Goal: Task Accomplishment & Management: Manage account settings

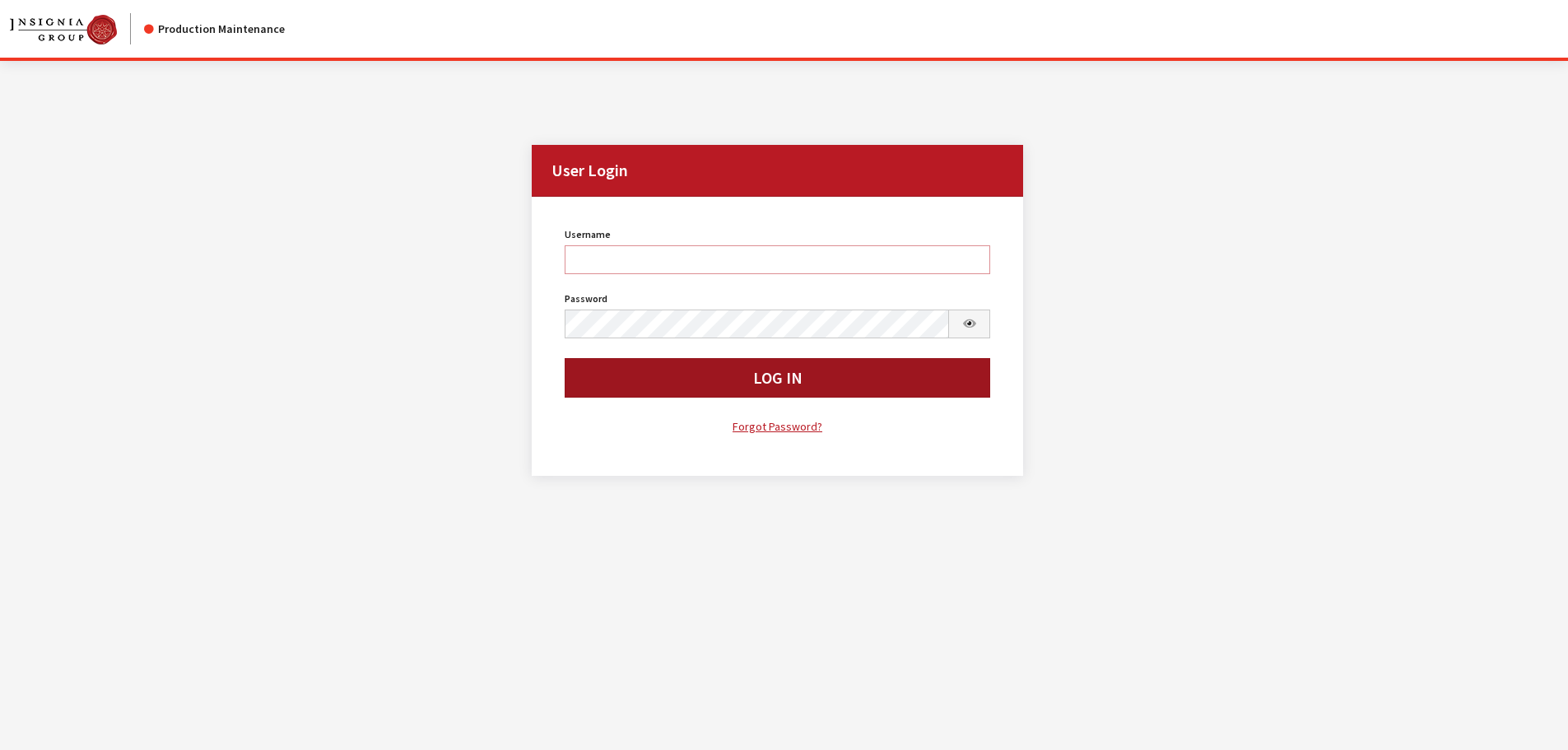
type input "kcallahan"
click at [655, 386] on button "Log In" at bounding box center [778, 378] width 427 height 40
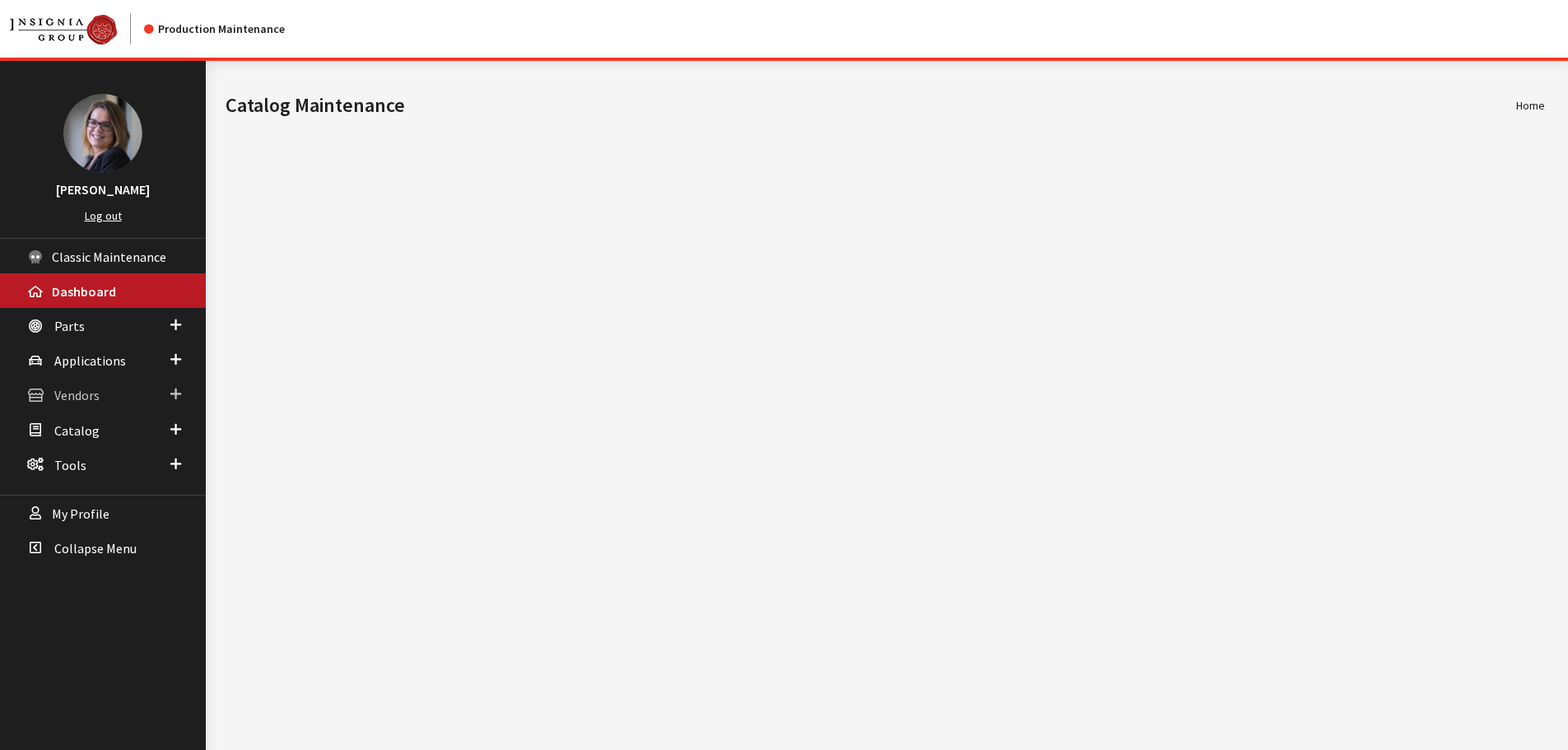
click at [170, 391] on span at bounding box center [175, 394] width 11 height 21
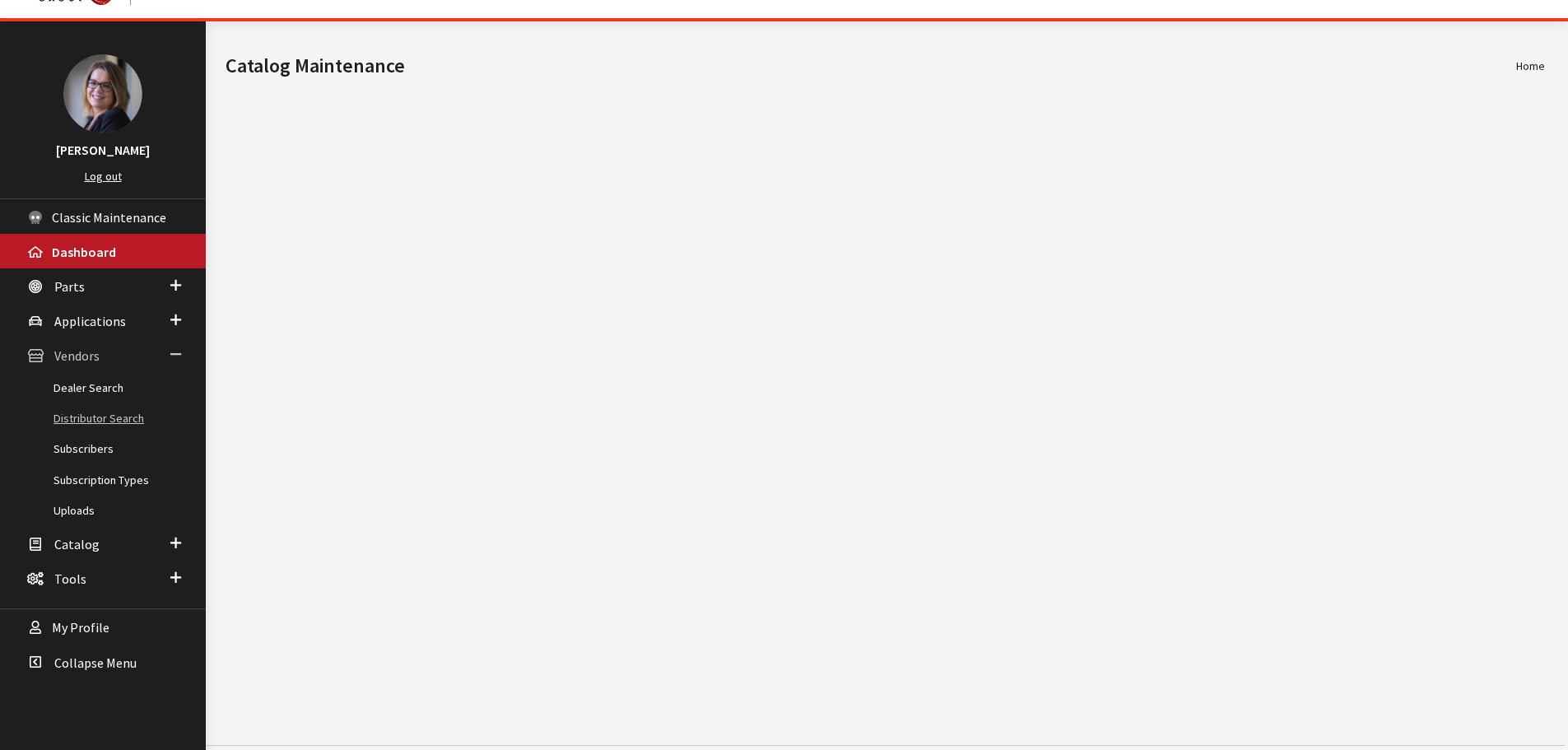
scroll to position [61, 0]
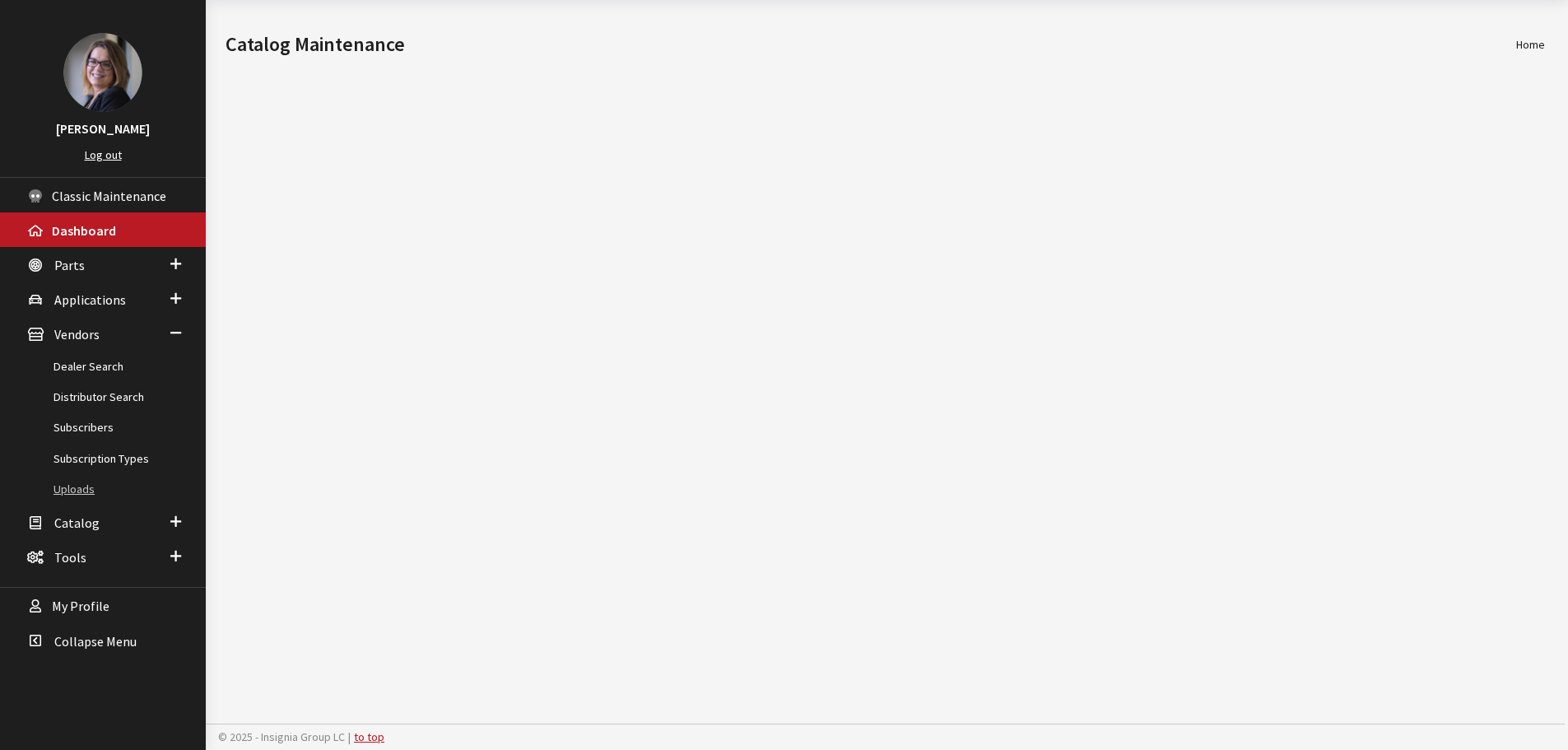
click at [77, 486] on link "Uploads" at bounding box center [102, 490] width 206 height 31
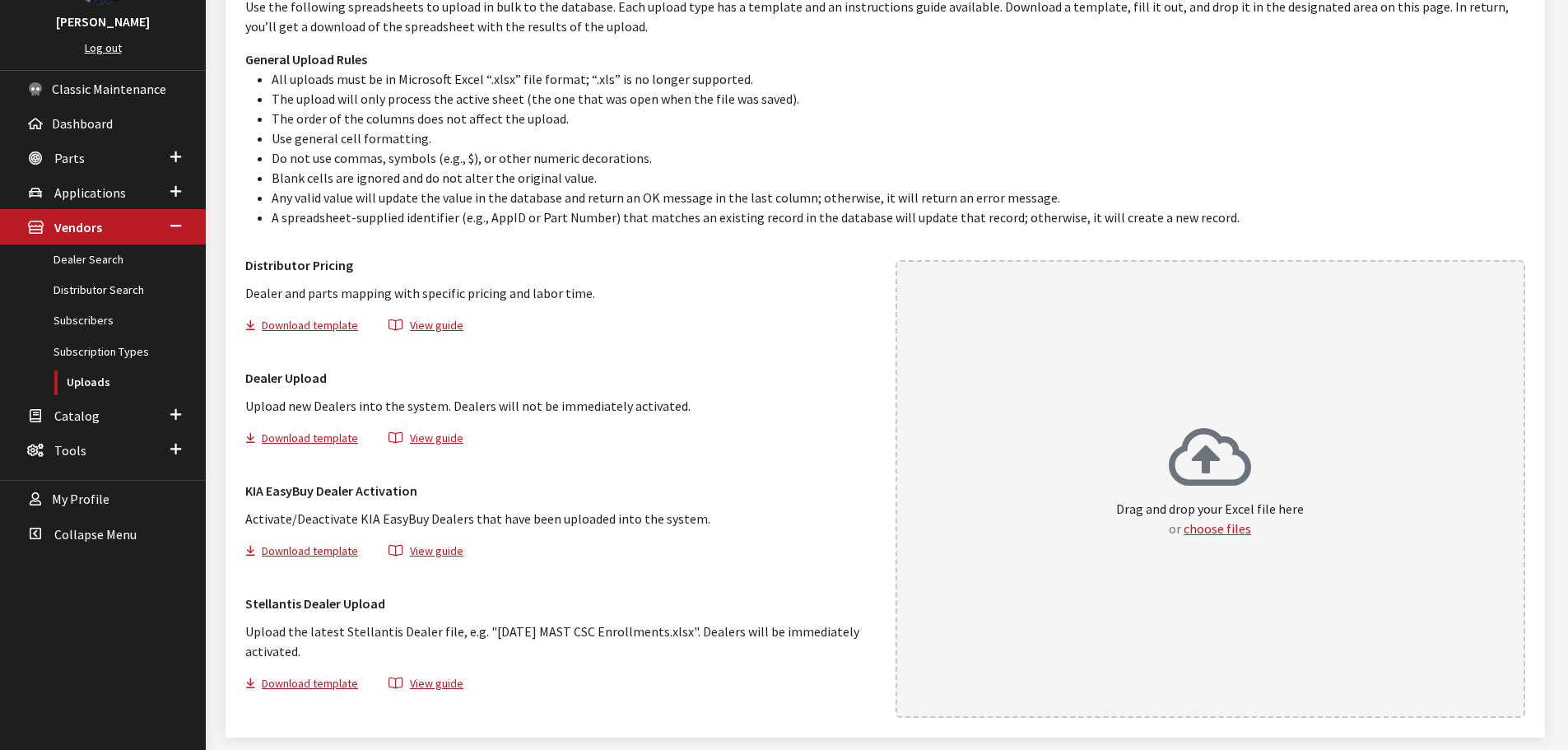
scroll to position [225, 0]
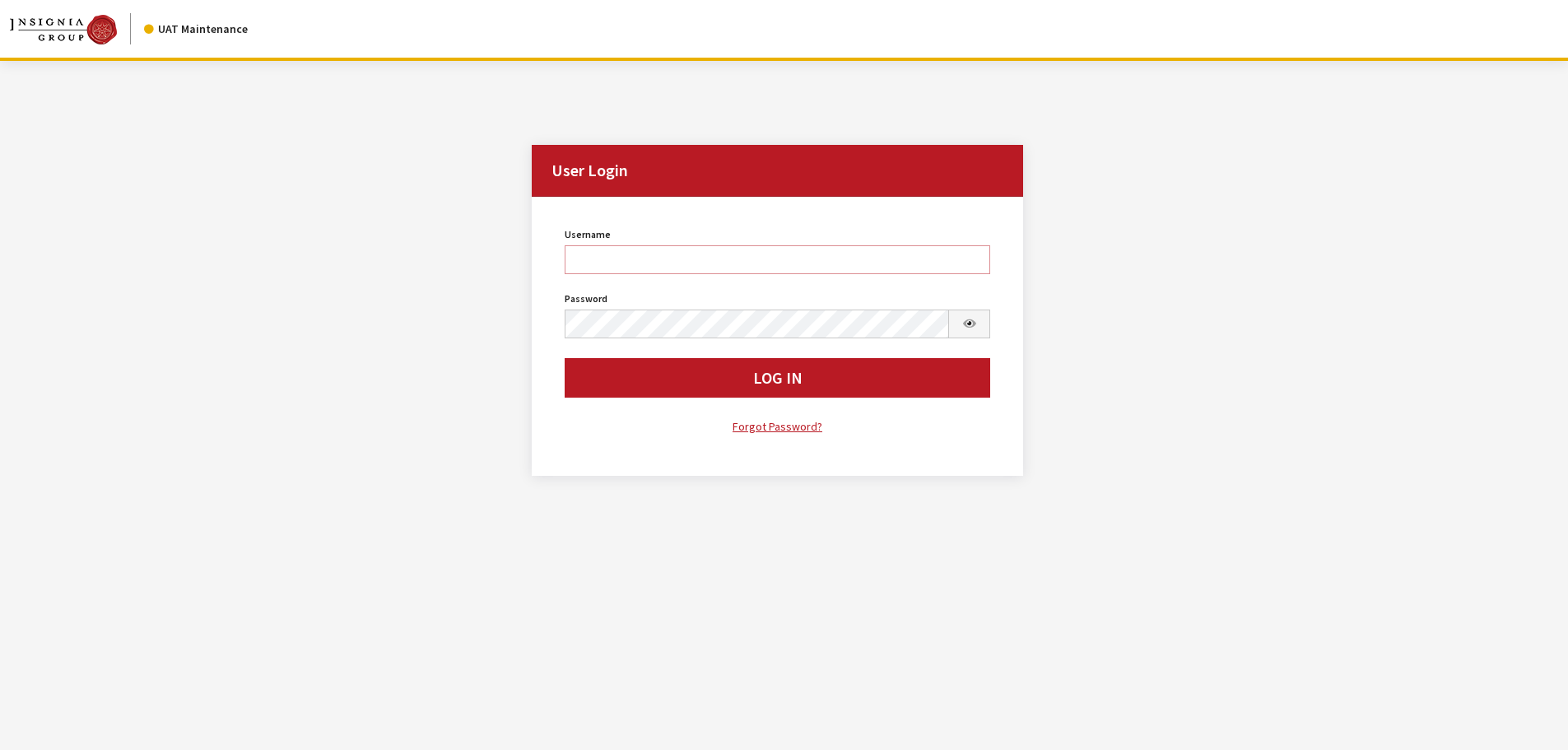
type input "Kcallahan"
click at [759, 385] on button "Log In" at bounding box center [778, 378] width 427 height 40
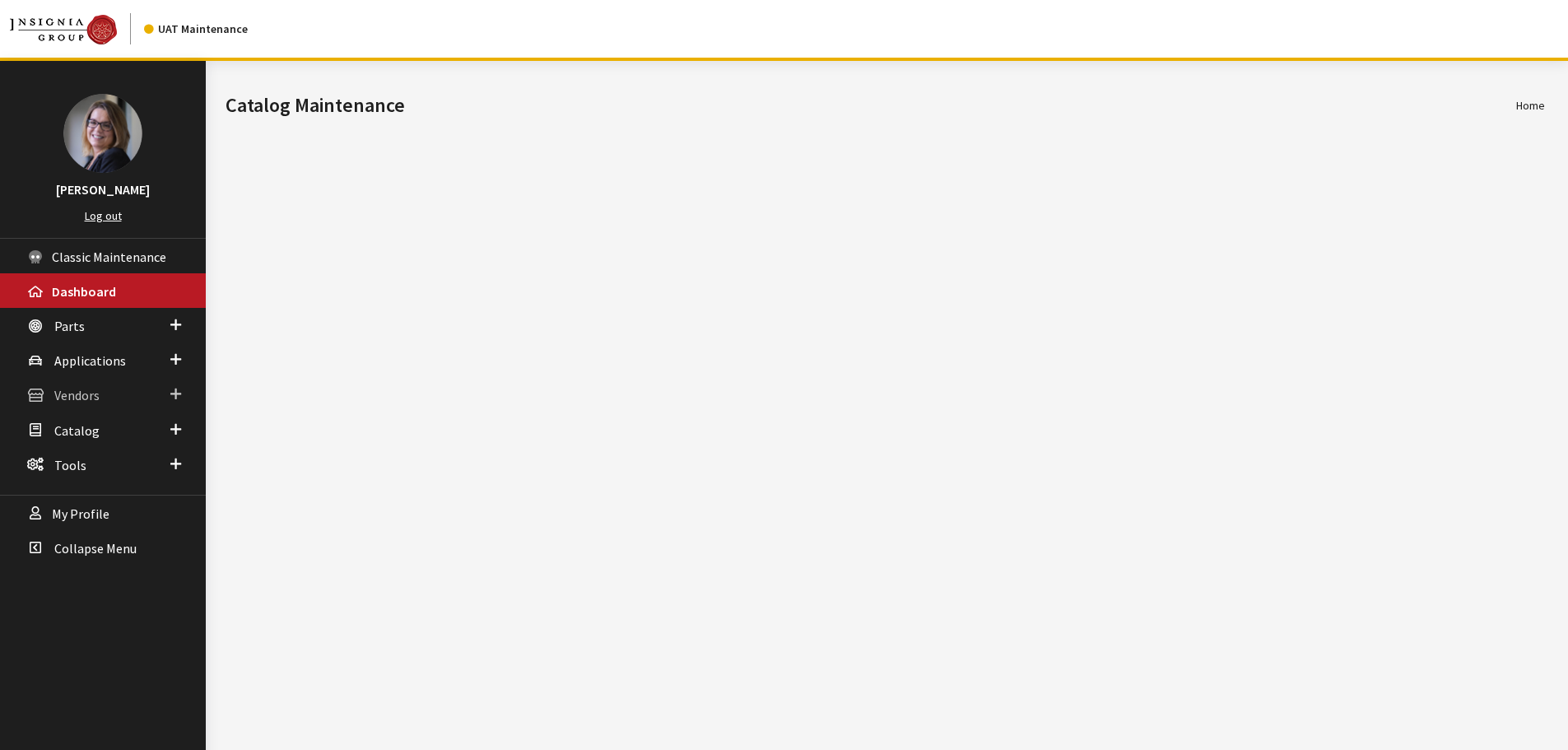
click at [171, 395] on span at bounding box center [175, 394] width 11 height 21
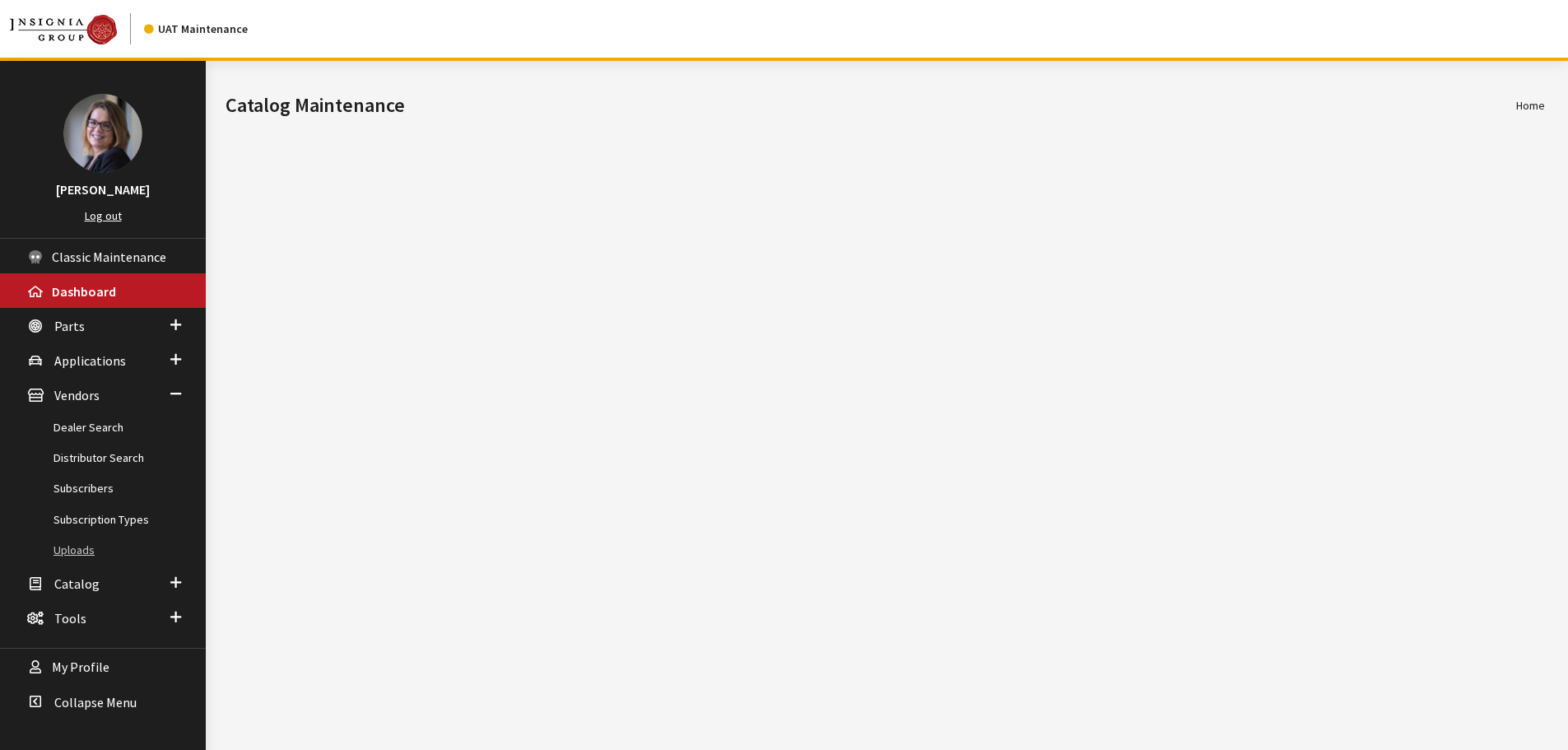
click at [82, 550] on link "Uploads" at bounding box center [102, 550] width 206 height 31
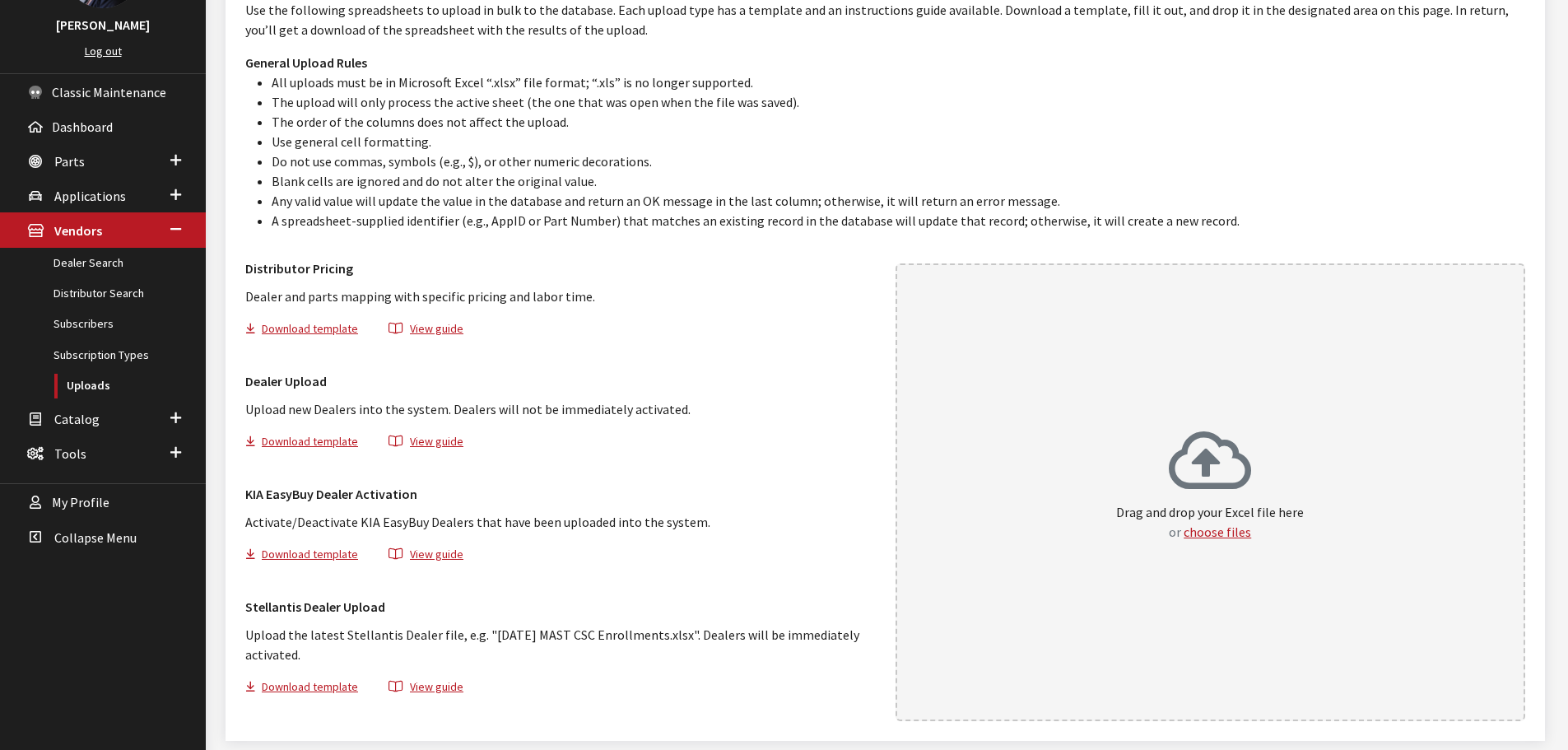
scroll to position [225, 0]
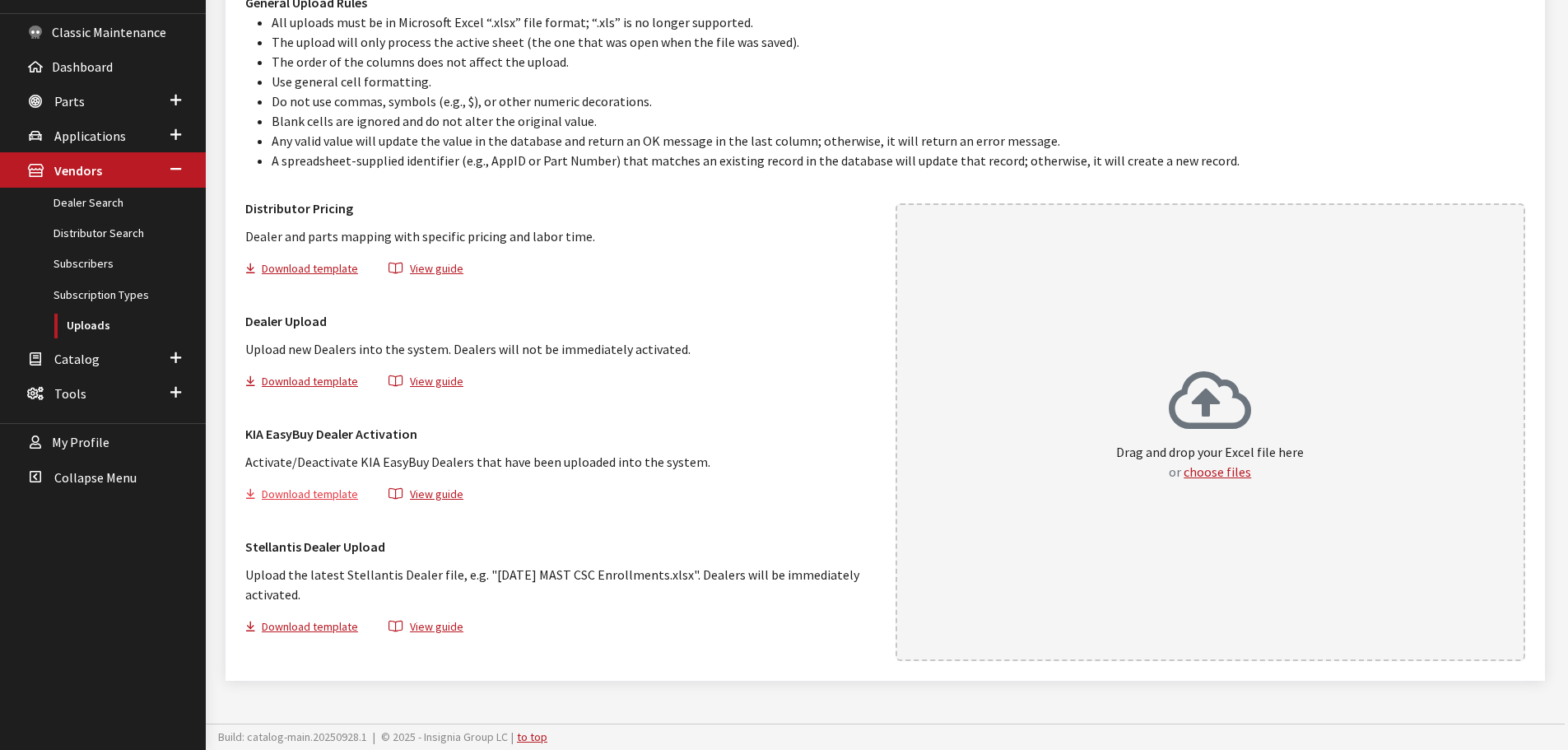
click at [285, 493] on button "Download template" at bounding box center [308, 497] width 126 height 24
click at [1219, 471] on button "choose files" at bounding box center [1218, 472] width 68 height 20
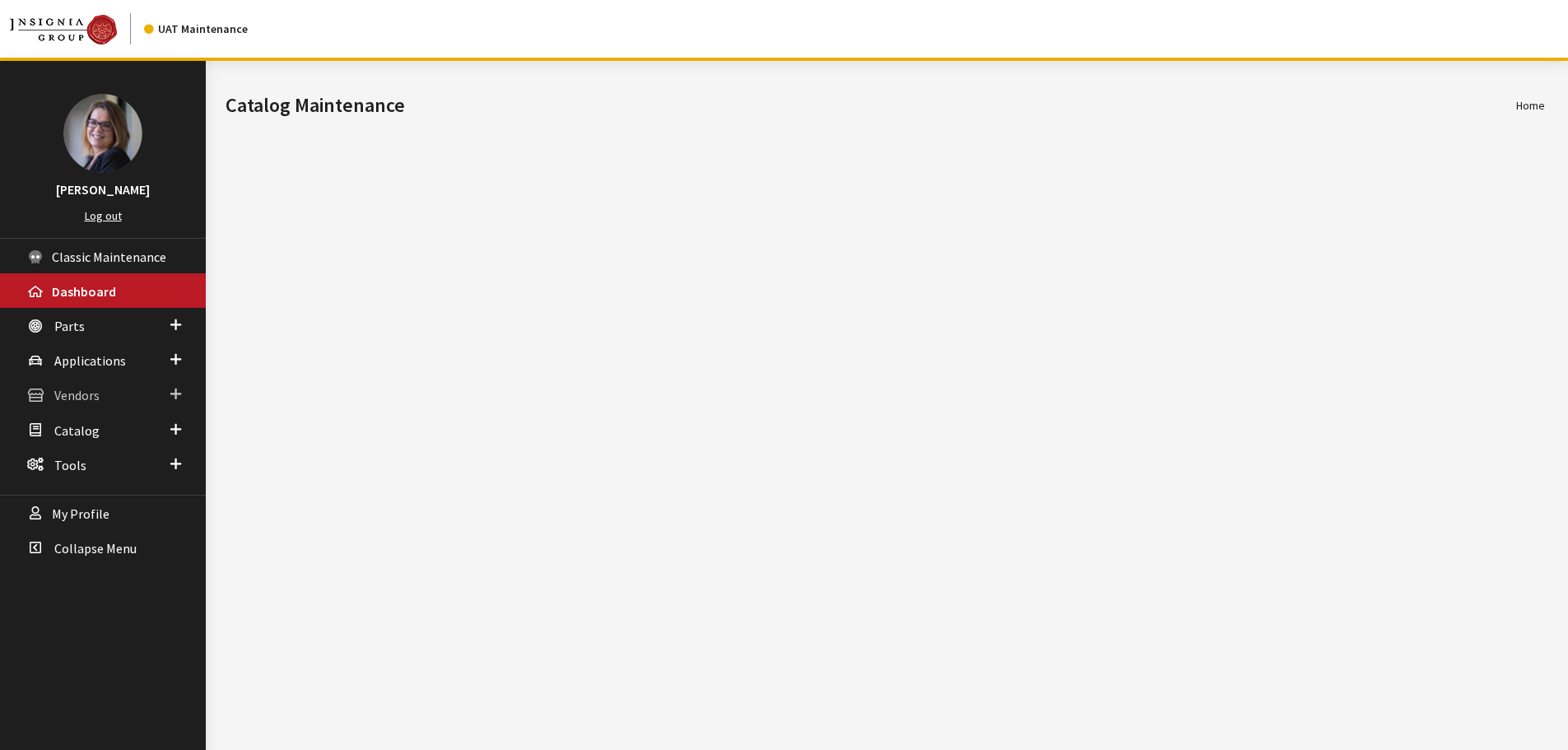
click at [170, 389] on span at bounding box center [175, 394] width 11 height 21
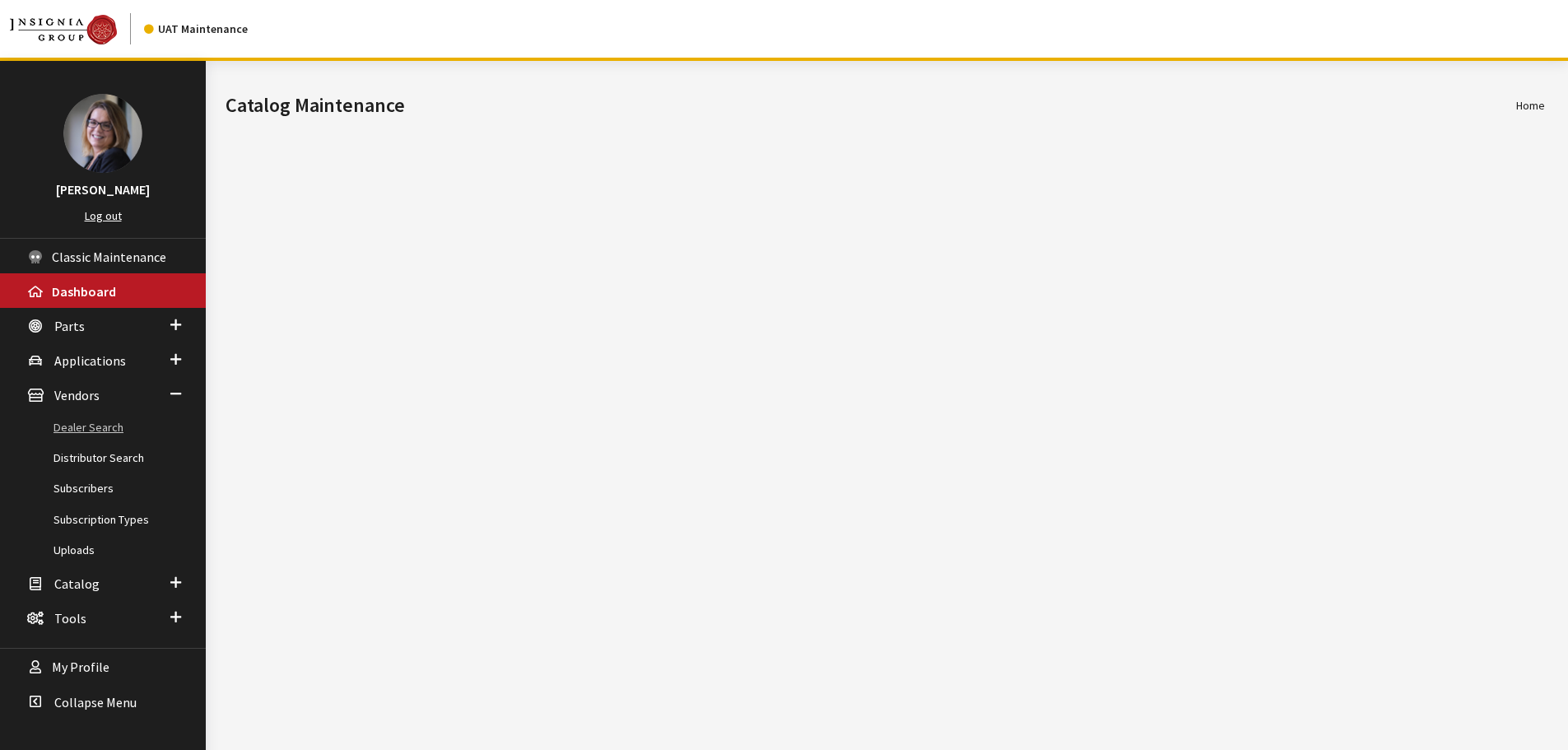
click at [92, 431] on link "Dealer Search" at bounding box center [102, 428] width 206 height 31
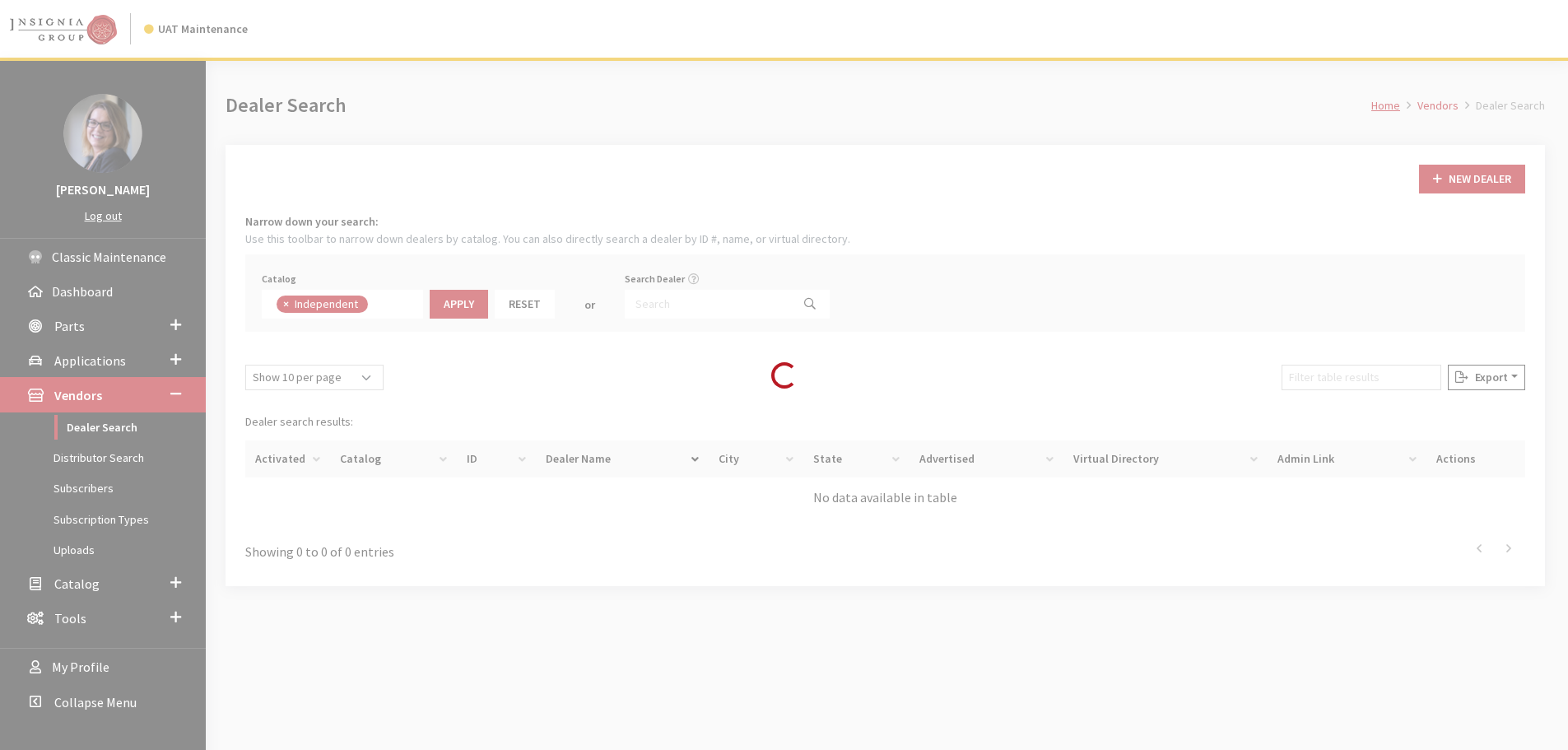
scroll to position [120, 0]
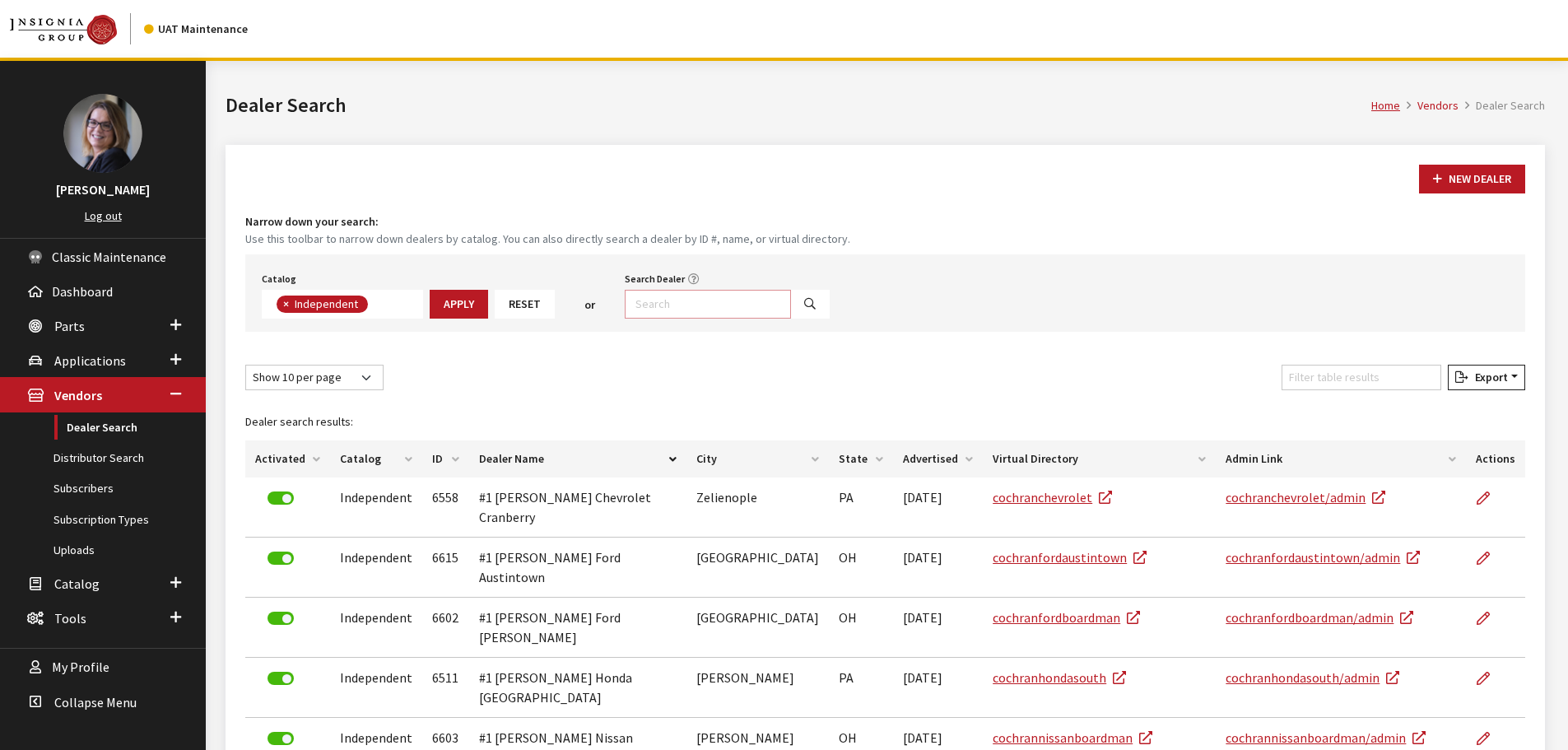
click at [693, 305] on input "Search Dealer" at bounding box center [708, 304] width 166 height 29
paste input "Calavan KIA of West Atlanta"
type input "Calavan KIA of West Atlanta"
drag, startPoint x: 284, startPoint y: 302, endPoint x: 1125, endPoint y: 385, distance: 845.1
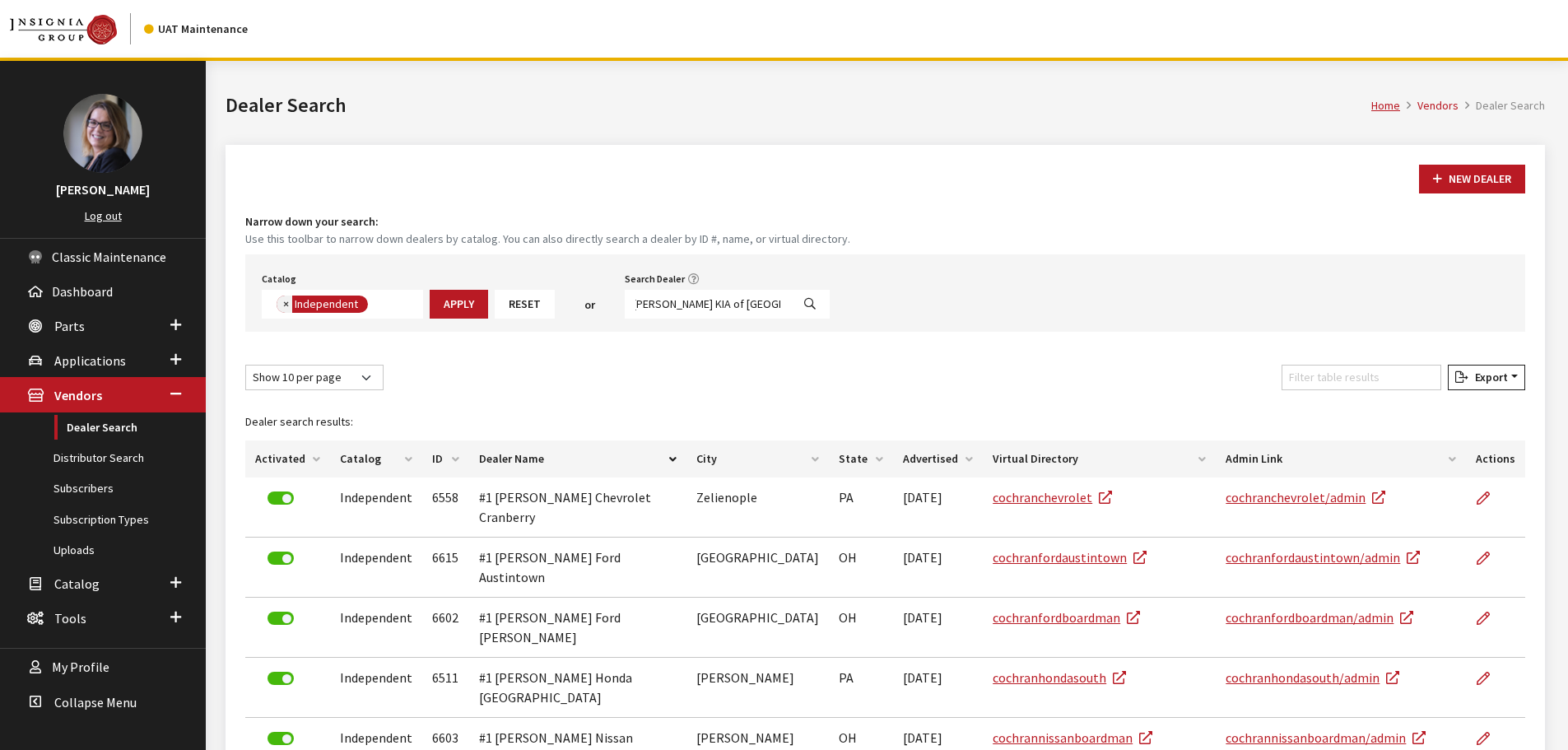
click at [284, 301] on span "×" at bounding box center [286, 304] width 6 height 15
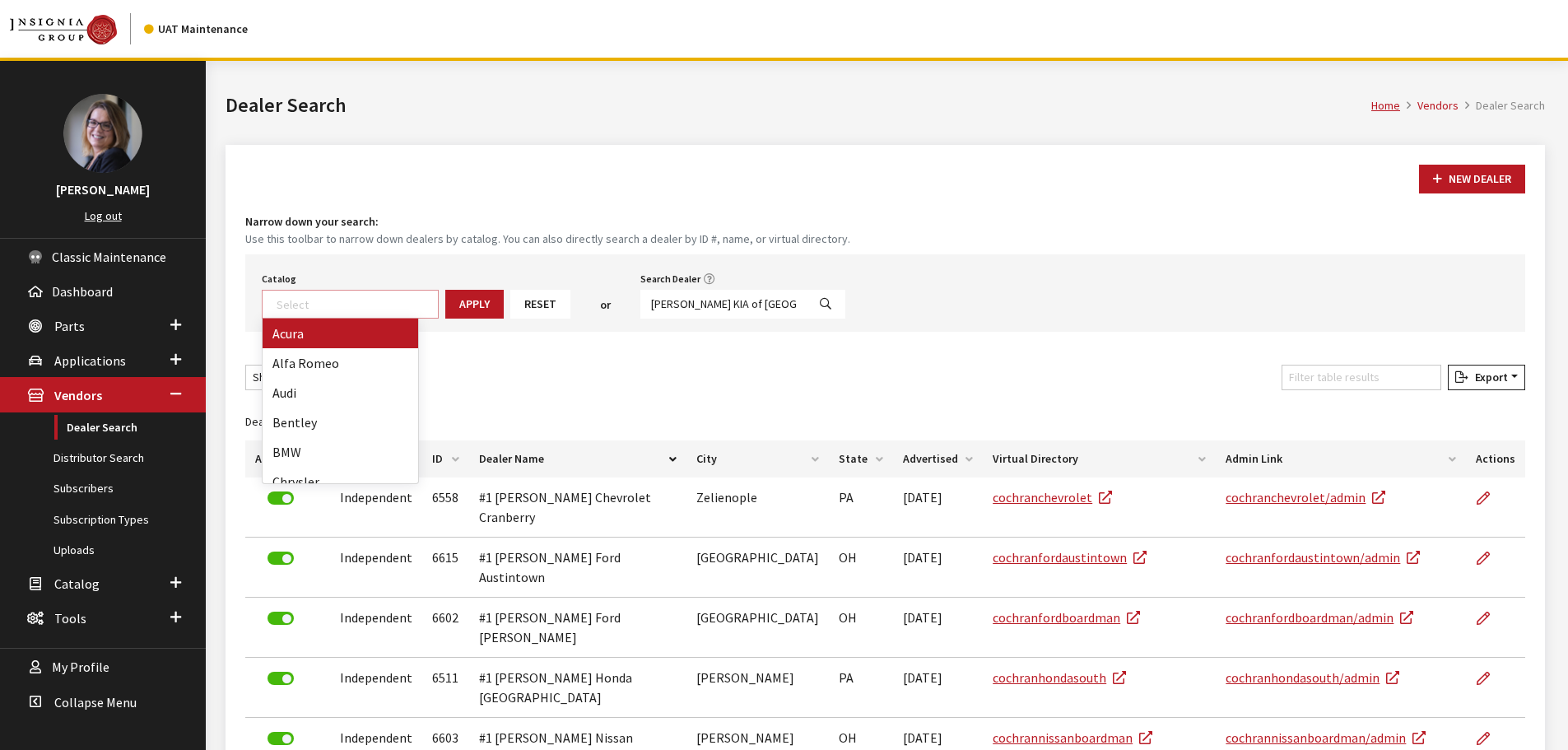
scroll to position [172, 0]
click at [820, 307] on icon "Search" at bounding box center [826, 305] width 12 height 12
select select
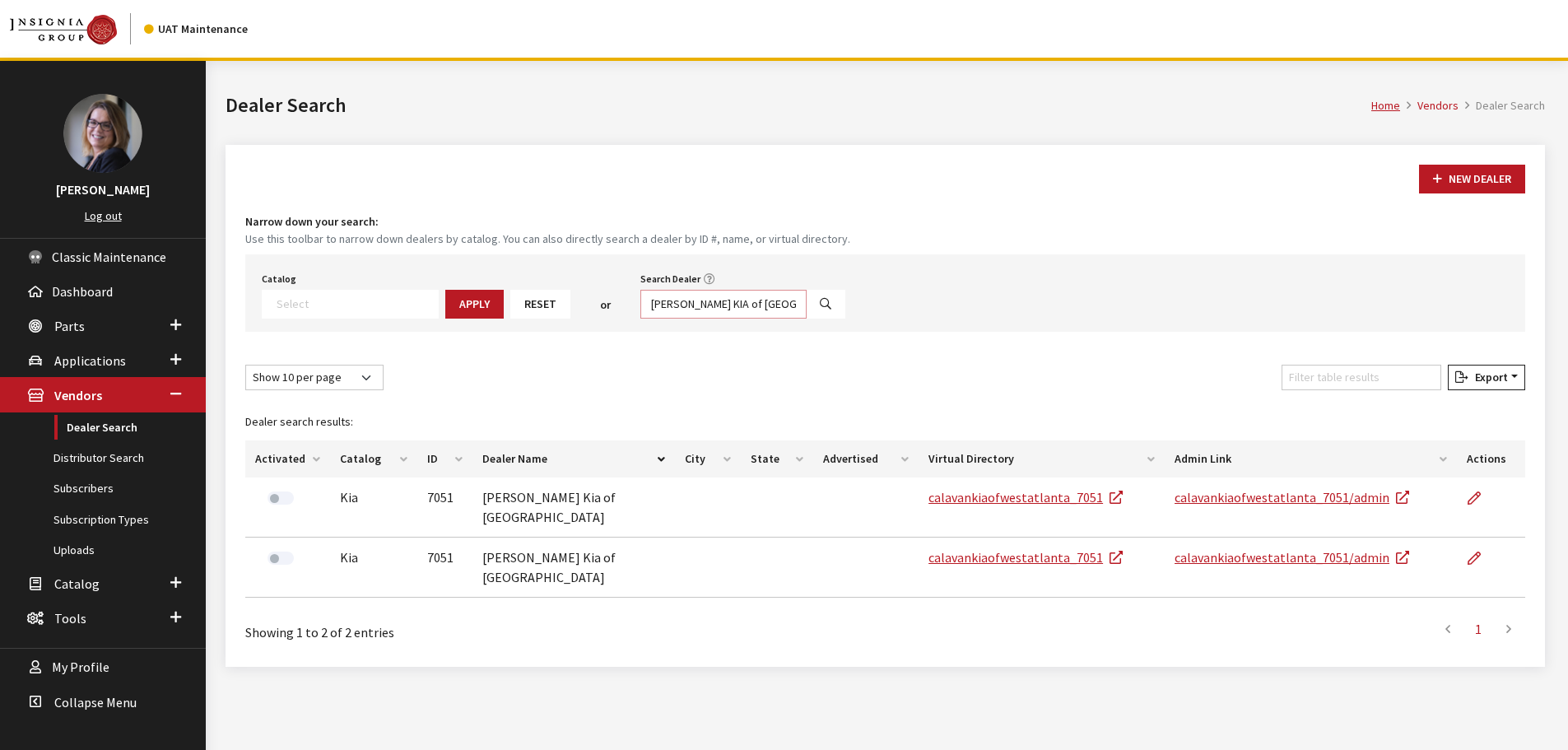
click at [641, 307] on input "Calavan KIA of West Atlanta" at bounding box center [723, 304] width 166 height 29
drag, startPoint x: 631, startPoint y: 307, endPoint x: 858, endPoint y: 314, distance: 227.1
click at [858, 314] on div "Catalog Acura Alfa Romeo Audi Bentley BMW Chrysler DoubleTake Ford GM Honda Hyu…" at bounding box center [885, 294] width 1280 height 78
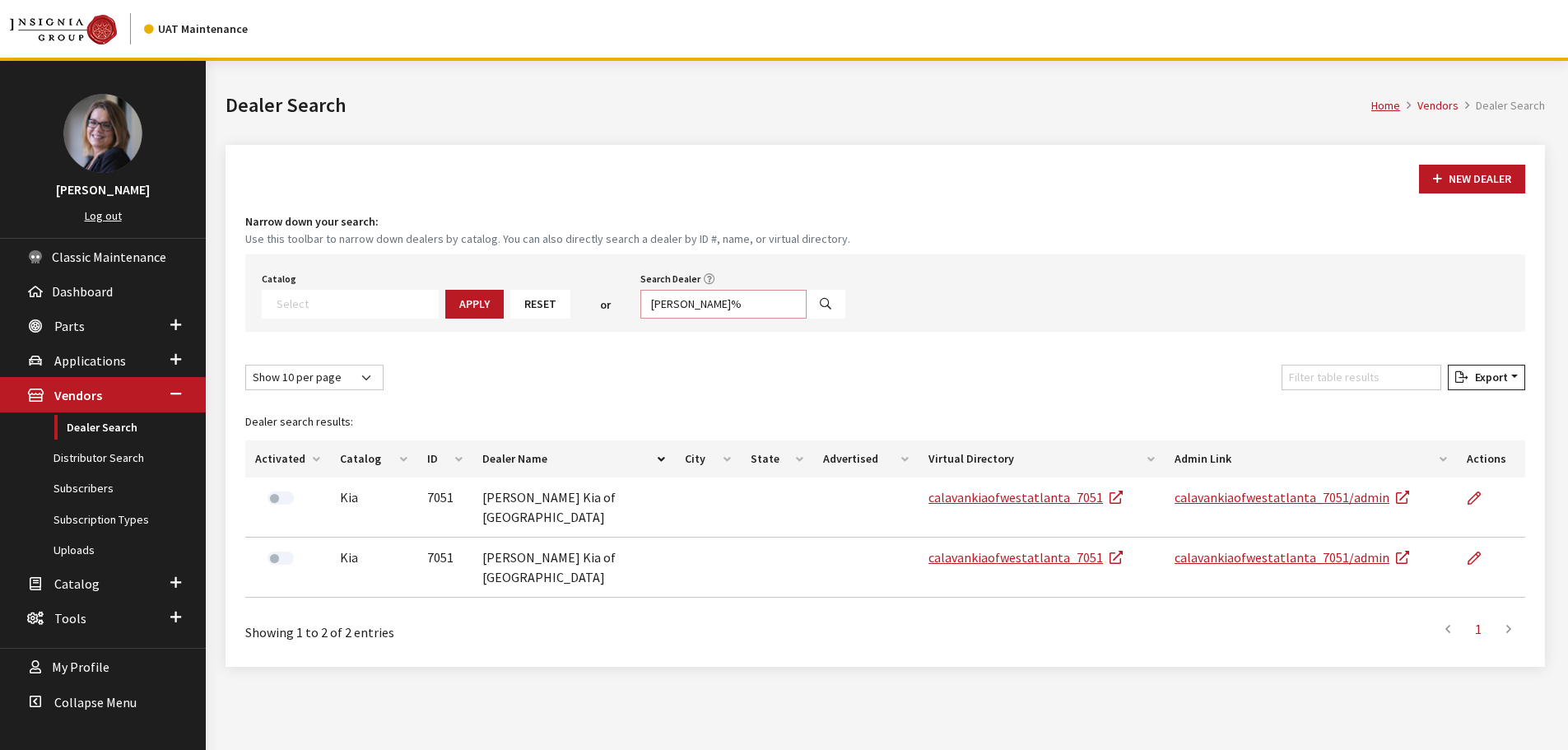
type input "Lee Johnson%"
select select
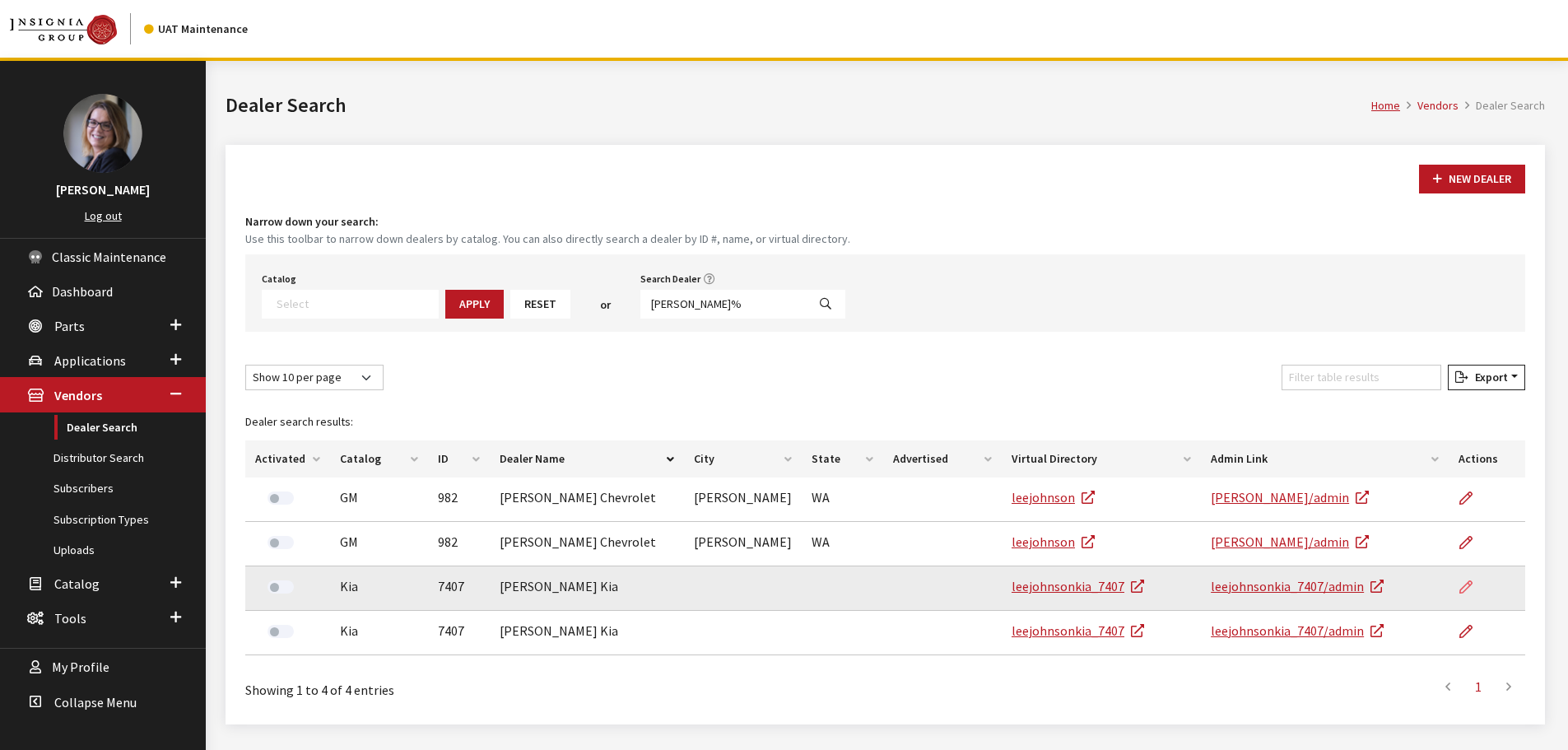
click at [1459, 587] on link at bounding box center [1473, 587] width 28 height 41
click at [1465, 585] on icon at bounding box center [1466, 588] width 13 height 13
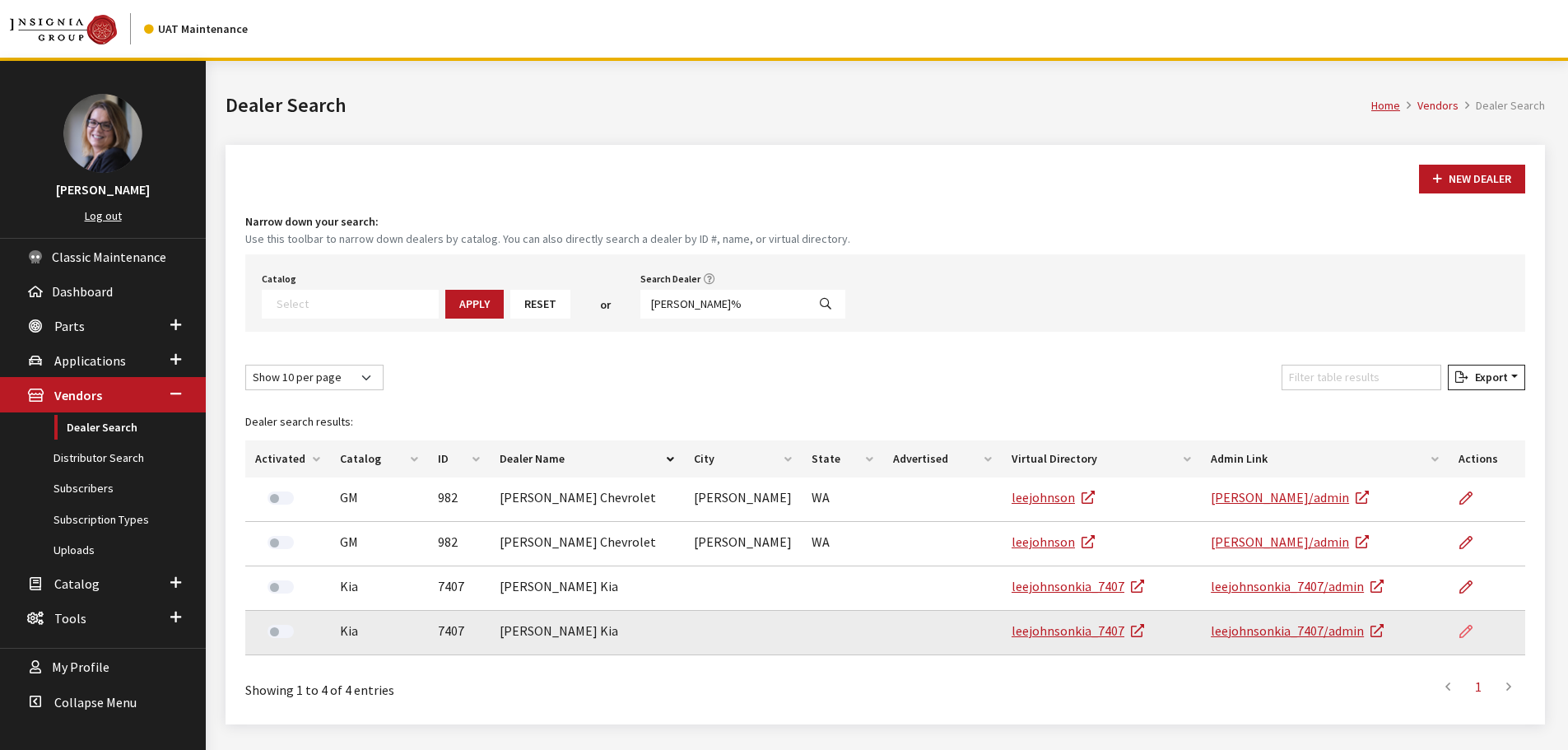
click at [1468, 632] on icon at bounding box center [1466, 633] width 13 height 13
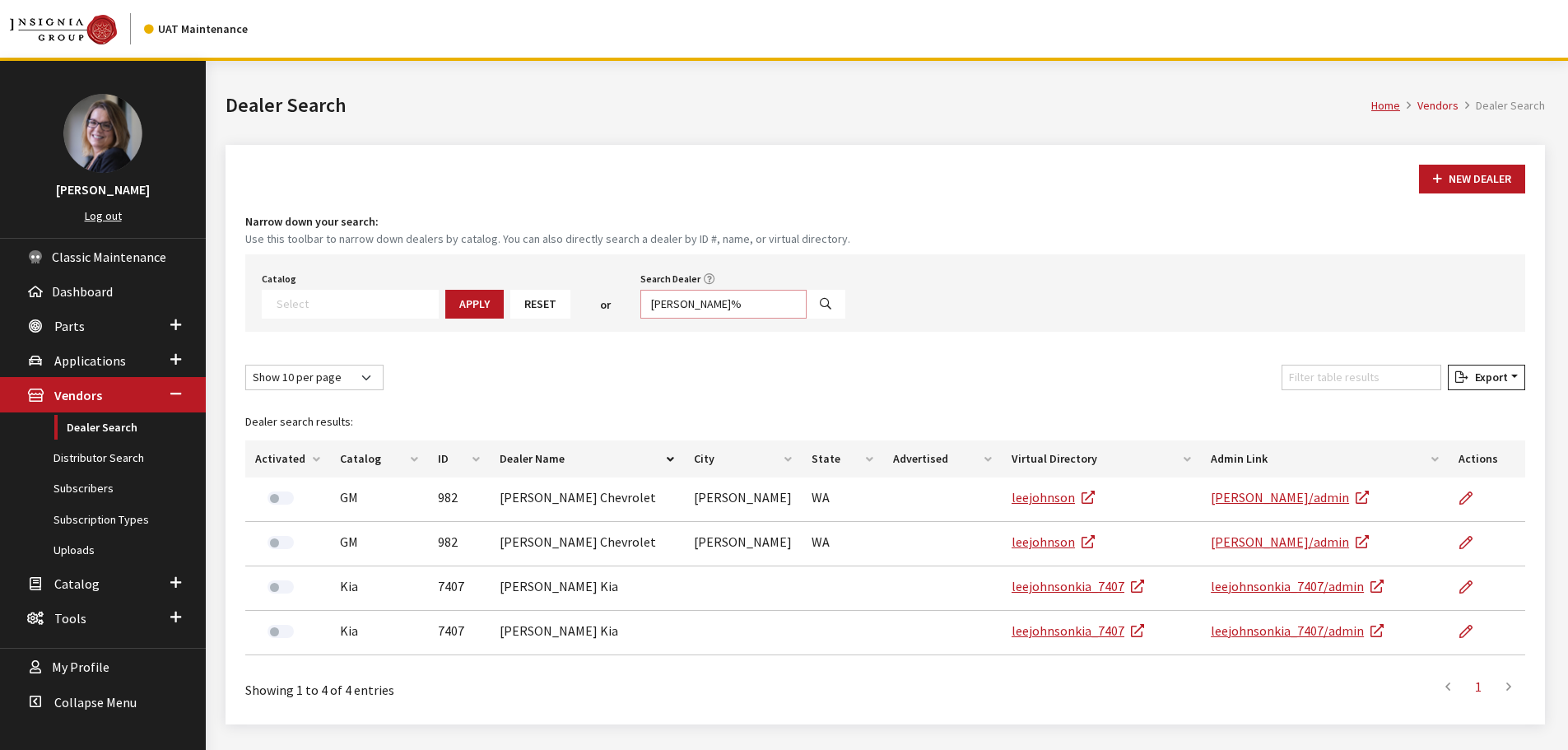
drag, startPoint x: 715, startPoint y: 312, endPoint x: 582, endPoint y: 289, distance: 135.0
click at [582, 289] on div "Catalog Acura Alfa Romeo Audi Bentley BMW Chrysler DoubleTake Ford GM Honda Hyu…" at bounding box center [885, 294] width 1280 height 78
paste input "Jenkins Kia of Ocala"
type input "Jenkins Kia of Ocala%"
select select
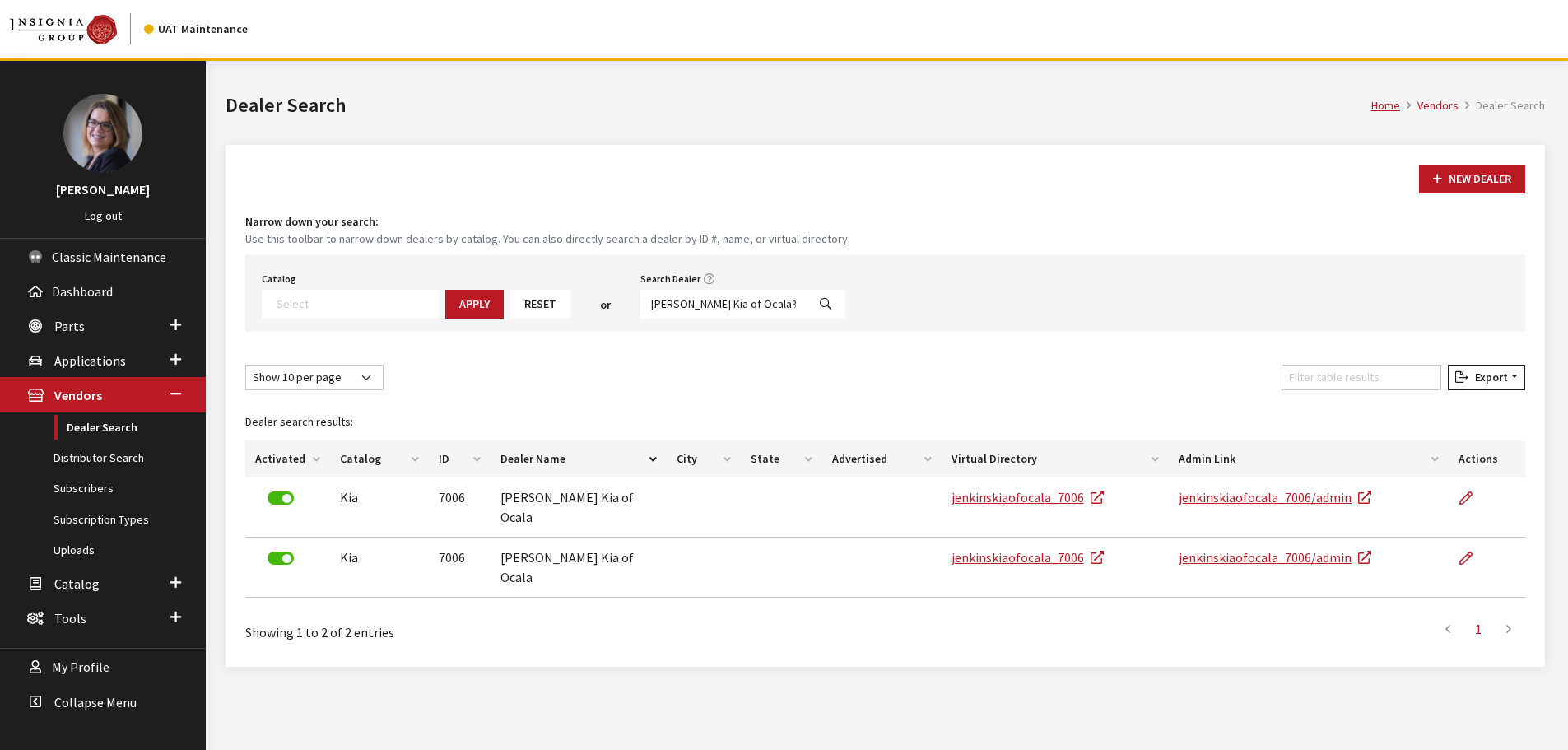
click at [389, 45] on nav "UAT Maintenance" at bounding box center [784, 29] width 1568 height 58
drag, startPoint x: 750, startPoint y: 299, endPoint x: 527, endPoint y: 275, distance: 224.3
click at [527, 275] on div "Catalog Acura Alfa Romeo Audi Bentley BMW Chrysler DoubleTake Ford GM Honda Hyu…" at bounding box center [885, 294] width 1280 height 78
type input "classic kia%"
select select
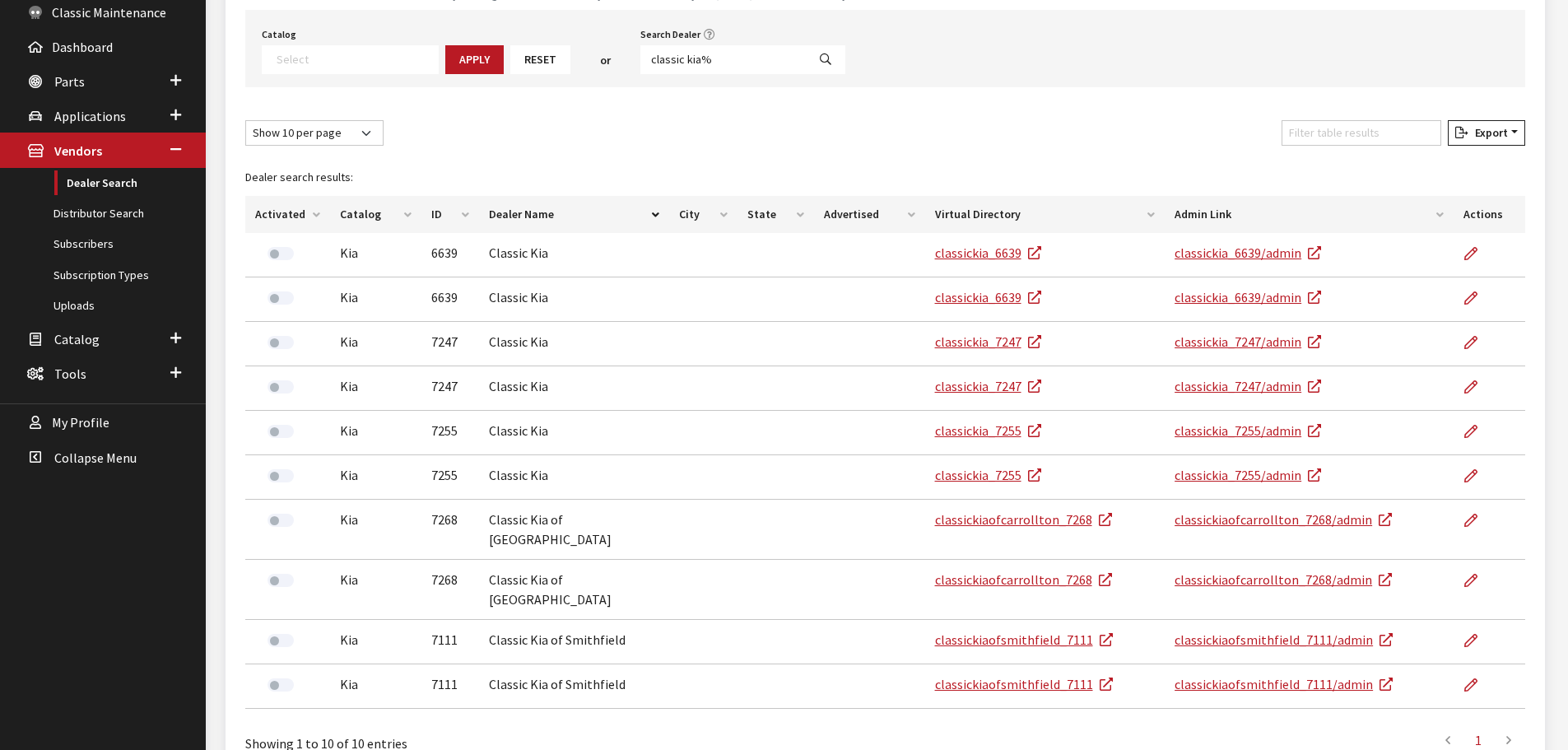
scroll to position [247, 0]
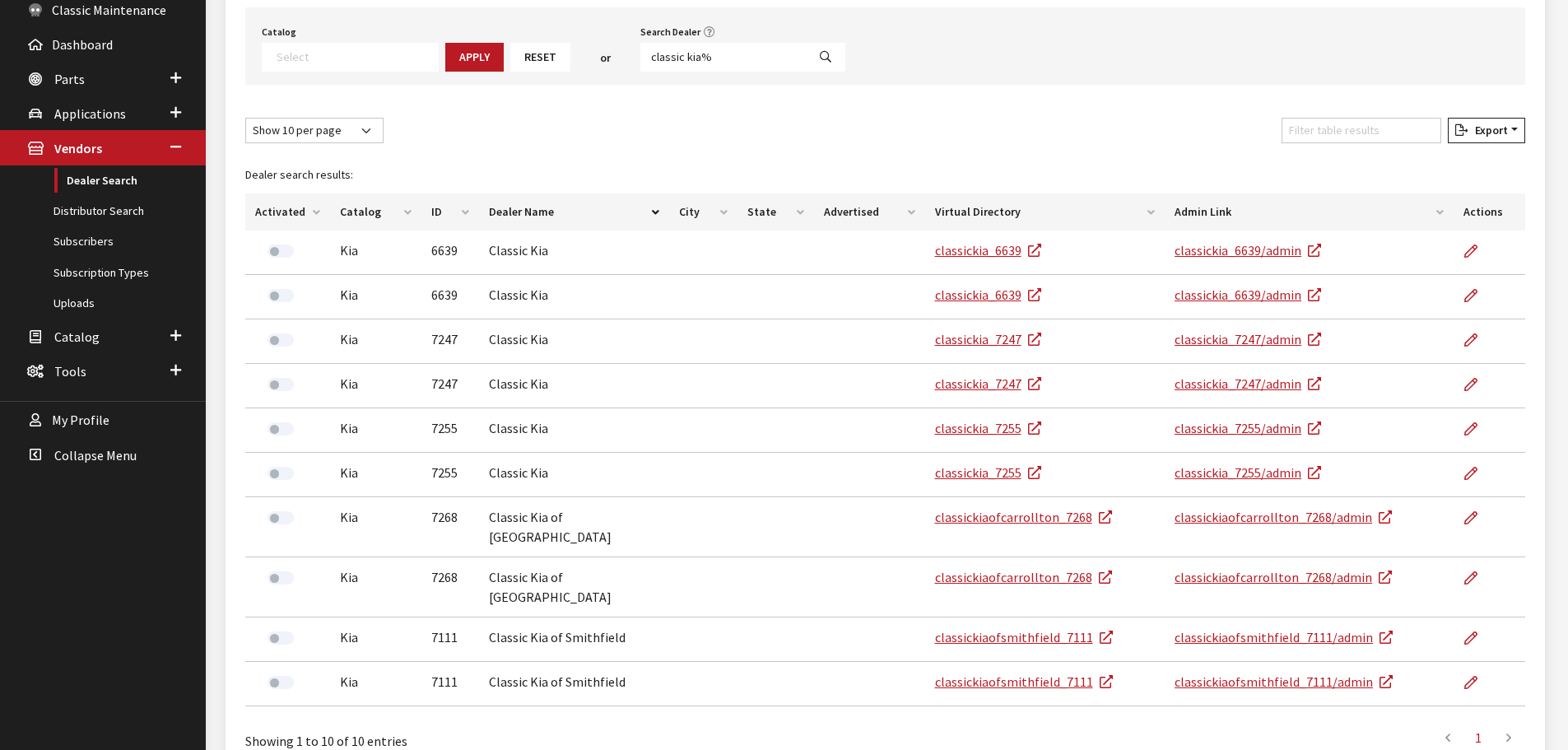
click at [738, 150] on div "Dealer search results: Activated Catalog ID Dealer Name City State Advertised V…" at bounding box center [885, 434] width 1300 height 570
drag, startPoint x: 712, startPoint y: 64, endPoint x: 445, endPoint y: 37, distance: 268.4
click at [445, 37] on div "Catalog Acura Alfa Romeo Audi Bentley BMW Chrysler DoubleTake Ford GM Honda Hyu…" at bounding box center [885, 46] width 1280 height 78
type input "kia of des%"
select select
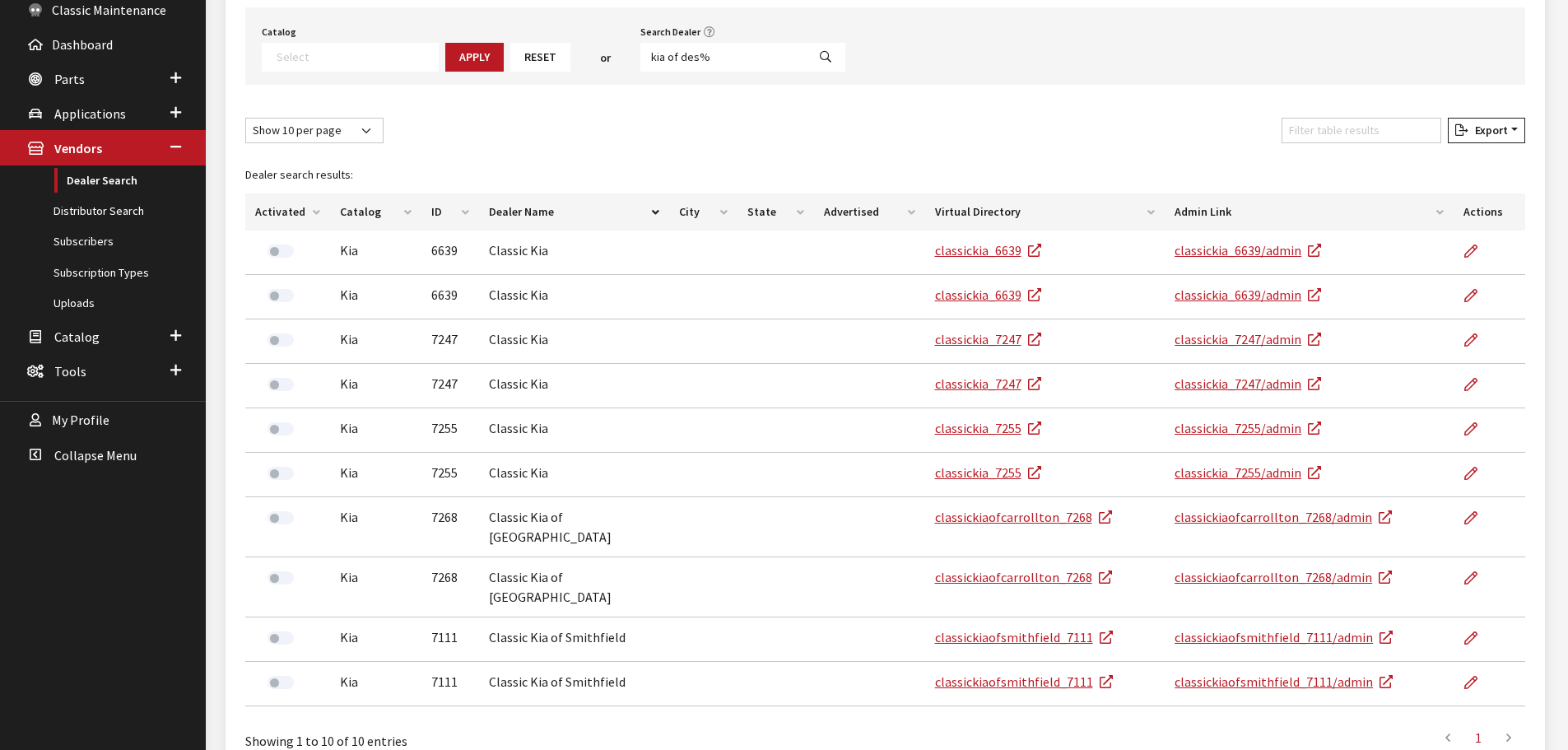
scroll to position [61, 0]
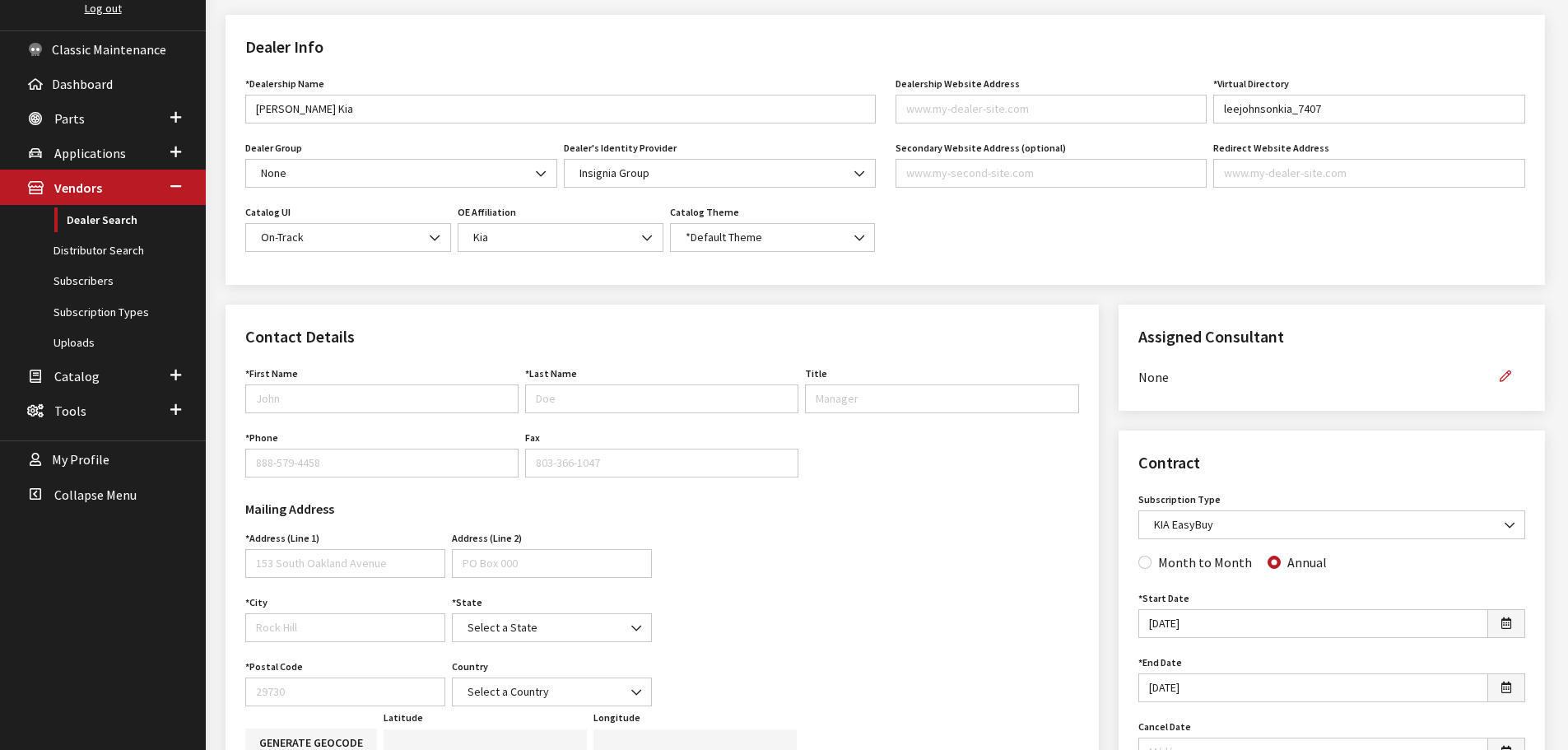
scroll to position [125, 0]
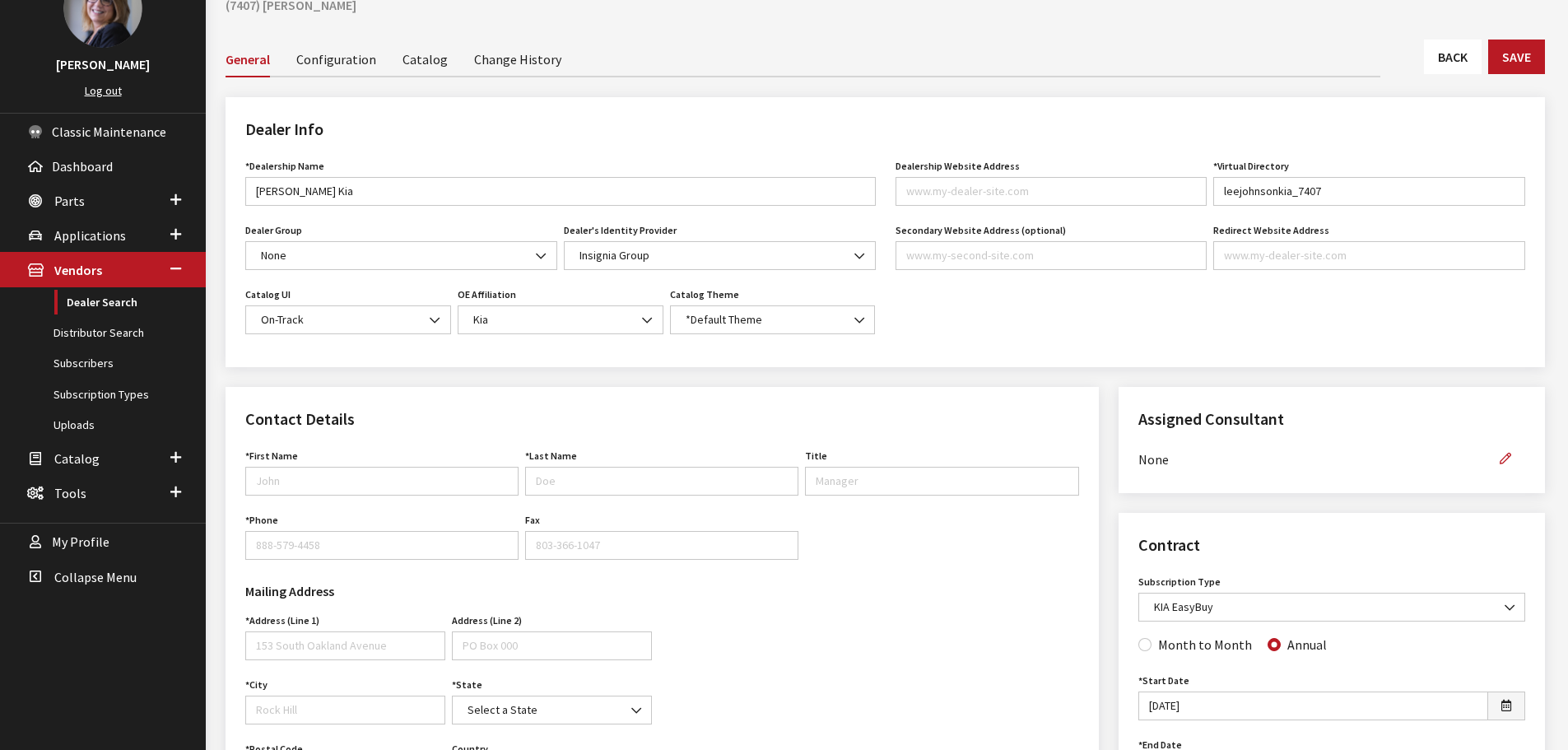
click at [436, 63] on link "Catalog" at bounding box center [425, 59] width 45 height 35
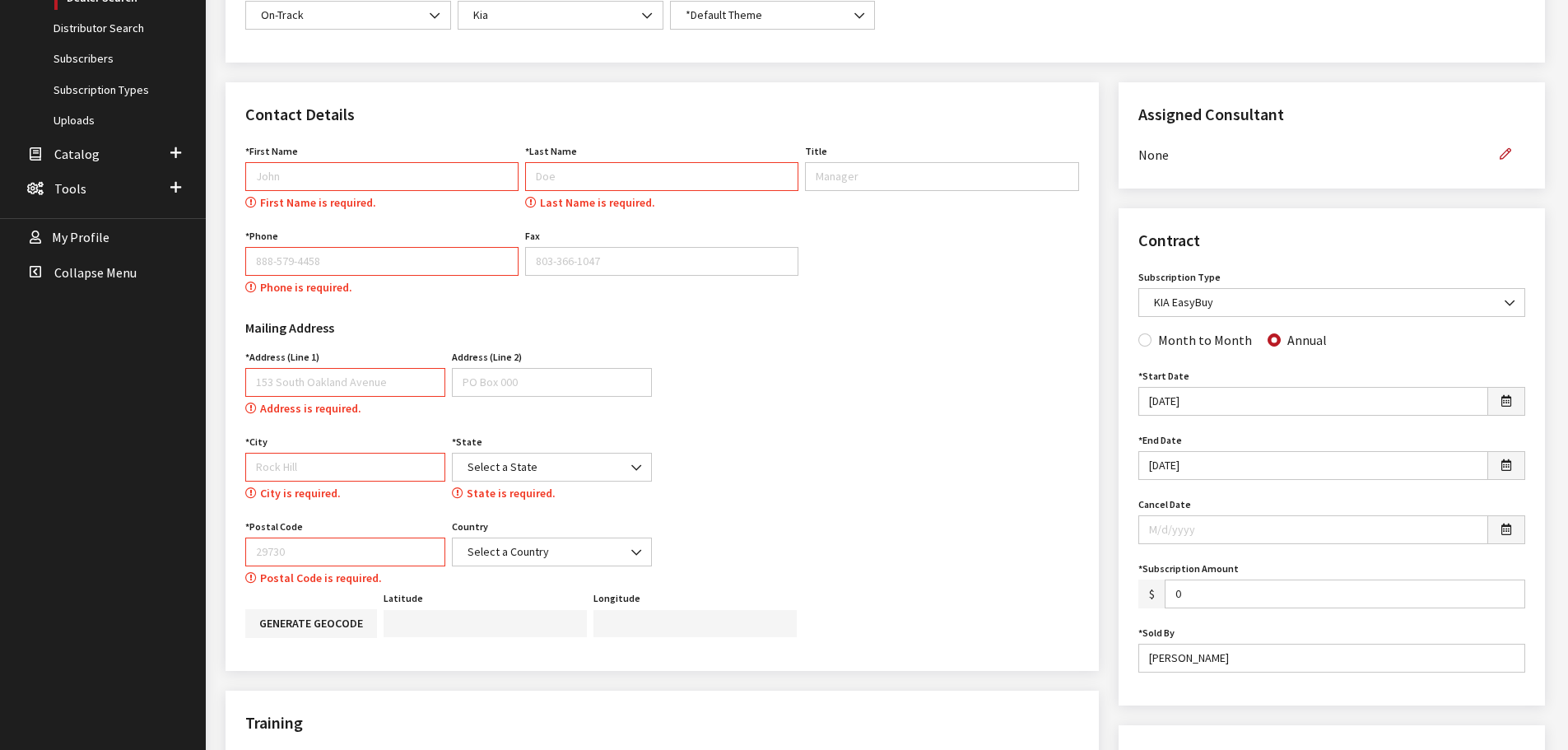
scroll to position [409, 0]
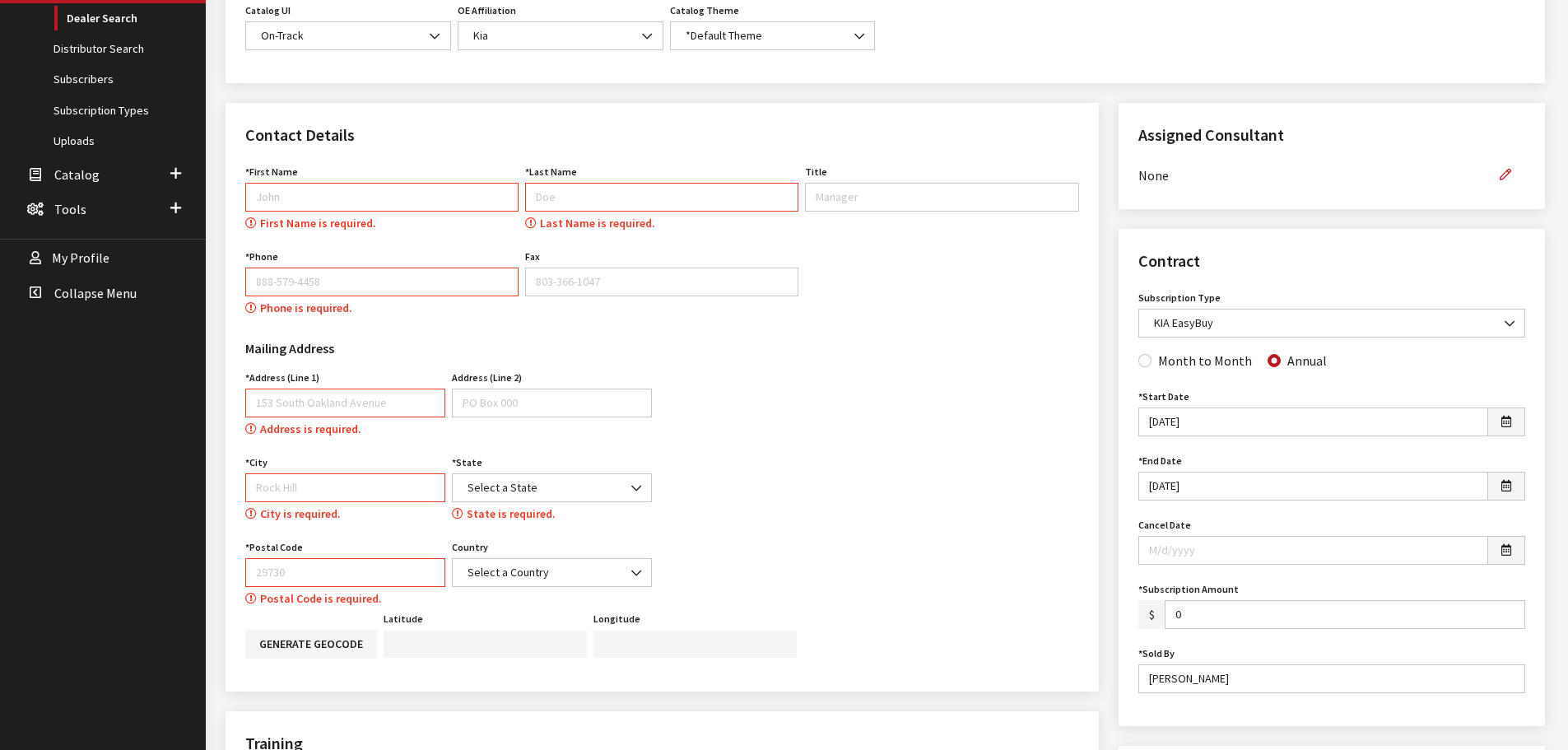
click at [367, 194] on input "First Name" at bounding box center [382, 197] width 274 height 29
type input "[PERSON_NAME]"
click at [570, 208] on input "Last Name" at bounding box center [661, 197] width 274 height 29
type input "[PERSON_NAME]"
click at [293, 287] on input "Phone" at bounding box center [382, 282] width 274 height 29
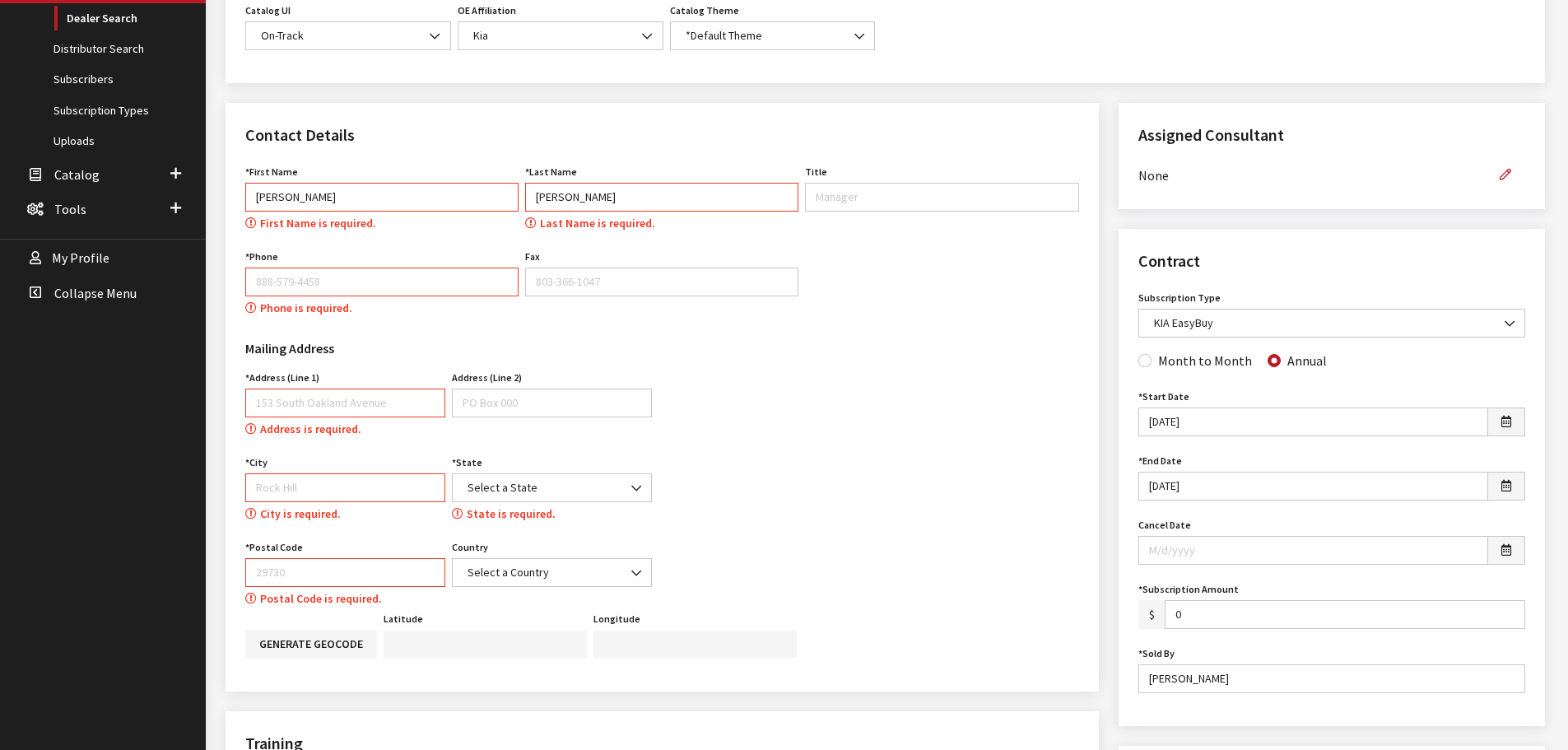
type input "704-588-0142"
click at [331, 400] on input "Address (Line 1)" at bounding box center [346, 403] width 200 height 29
type input "5833 Willaimson Rd"
type input "ROCK HILL"
select select "SC"
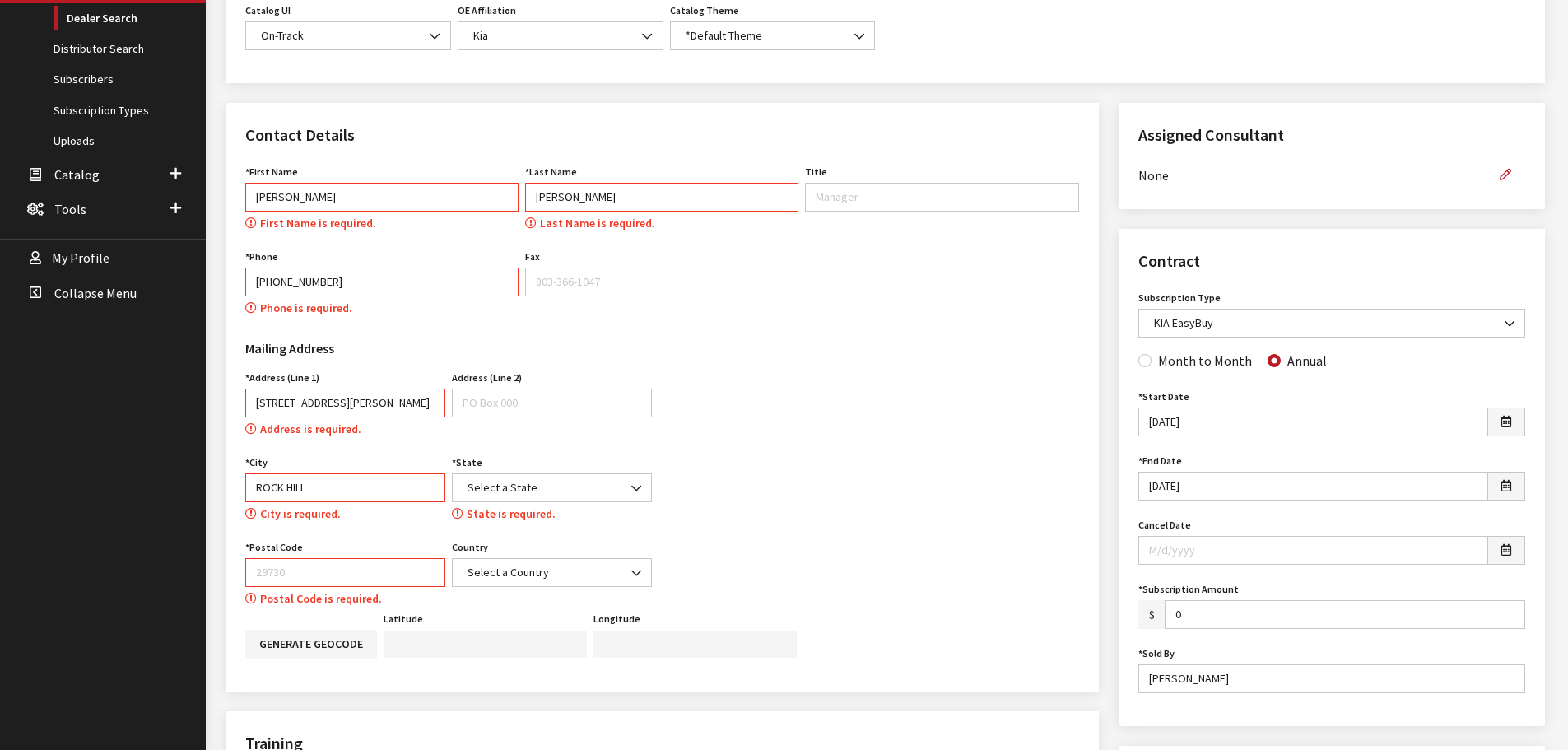
type input "29730"
select select "United States of America"
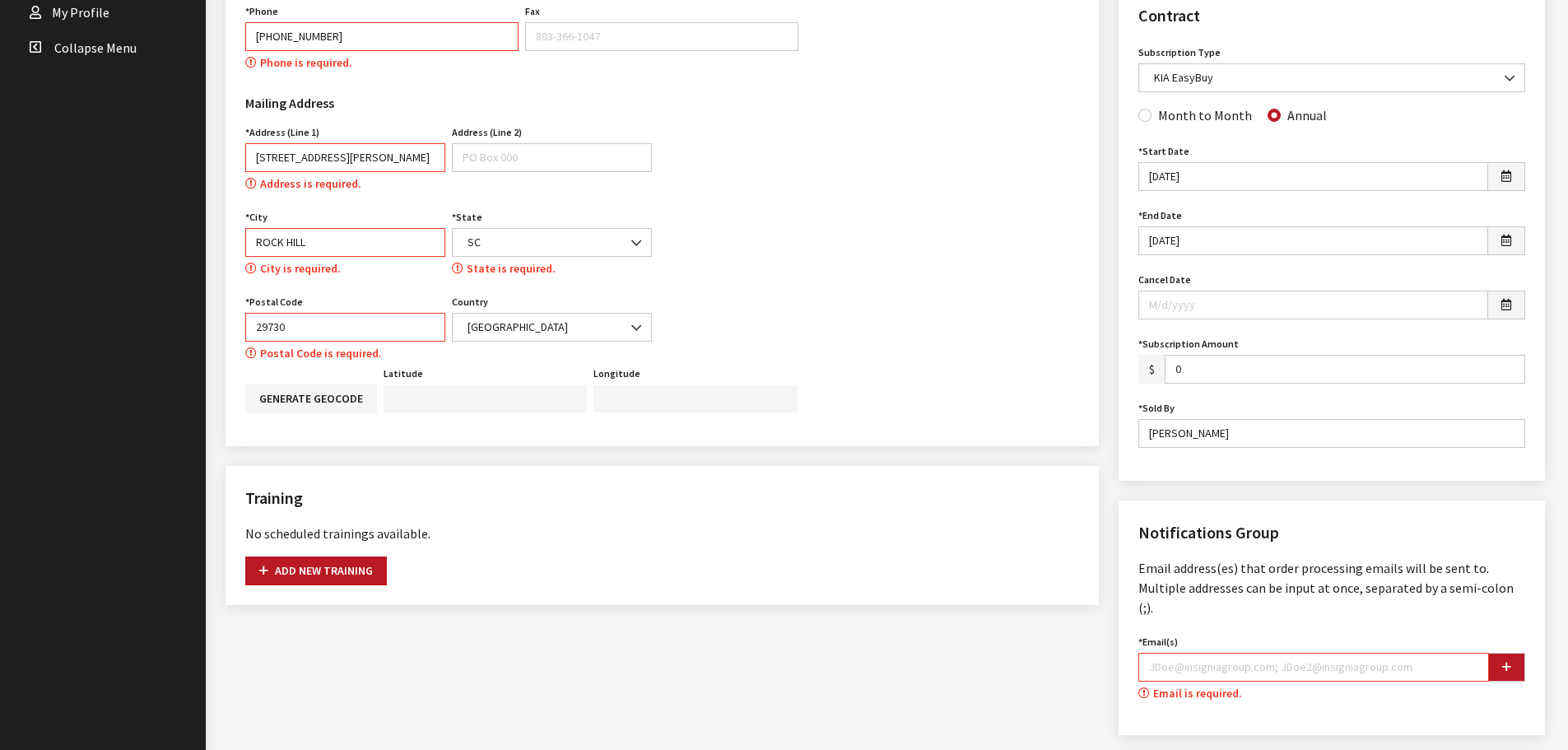
scroll to position [657, 0]
click at [1236, 652] on input "Email(s)" at bounding box center [1313, 666] width 350 height 29
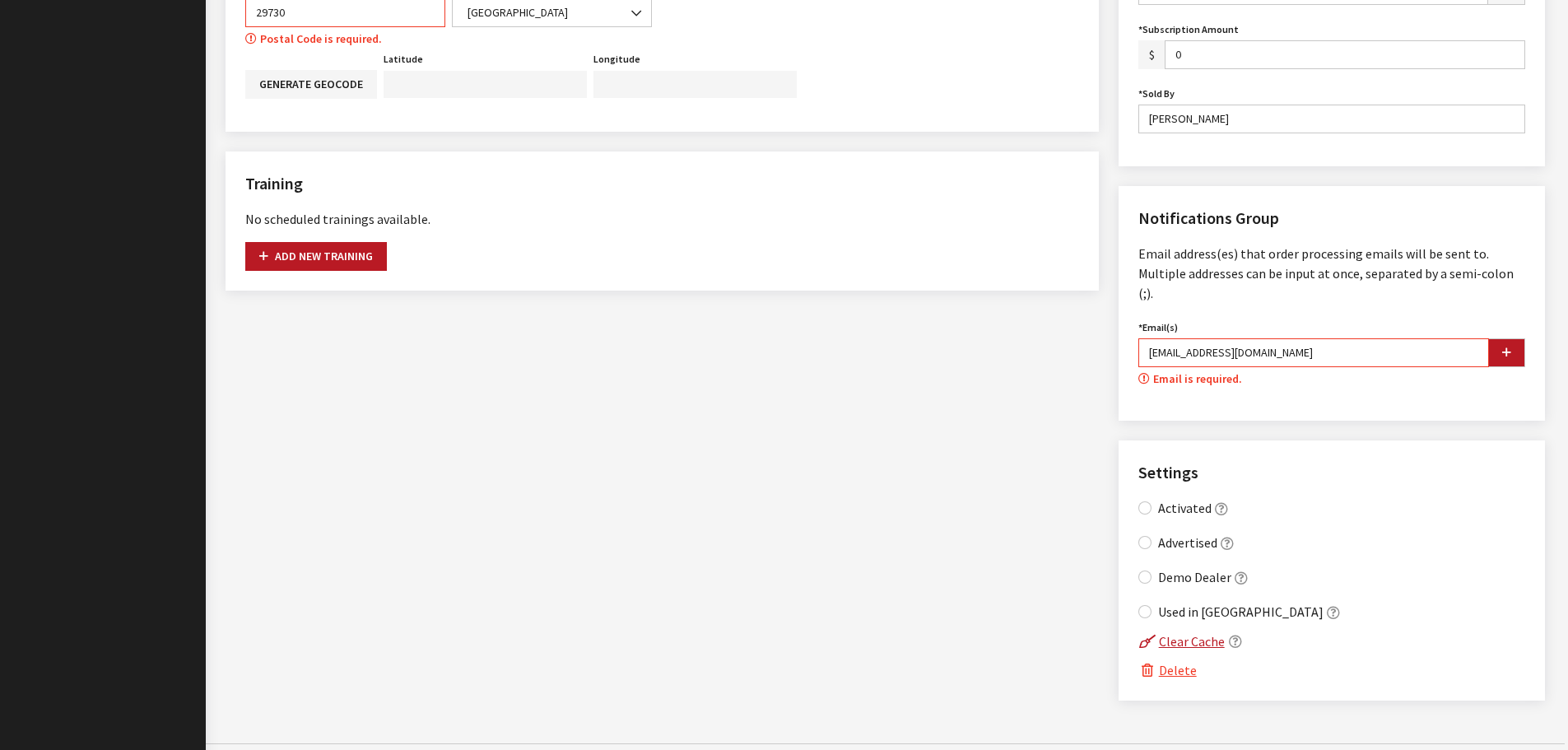
scroll to position [887, 0]
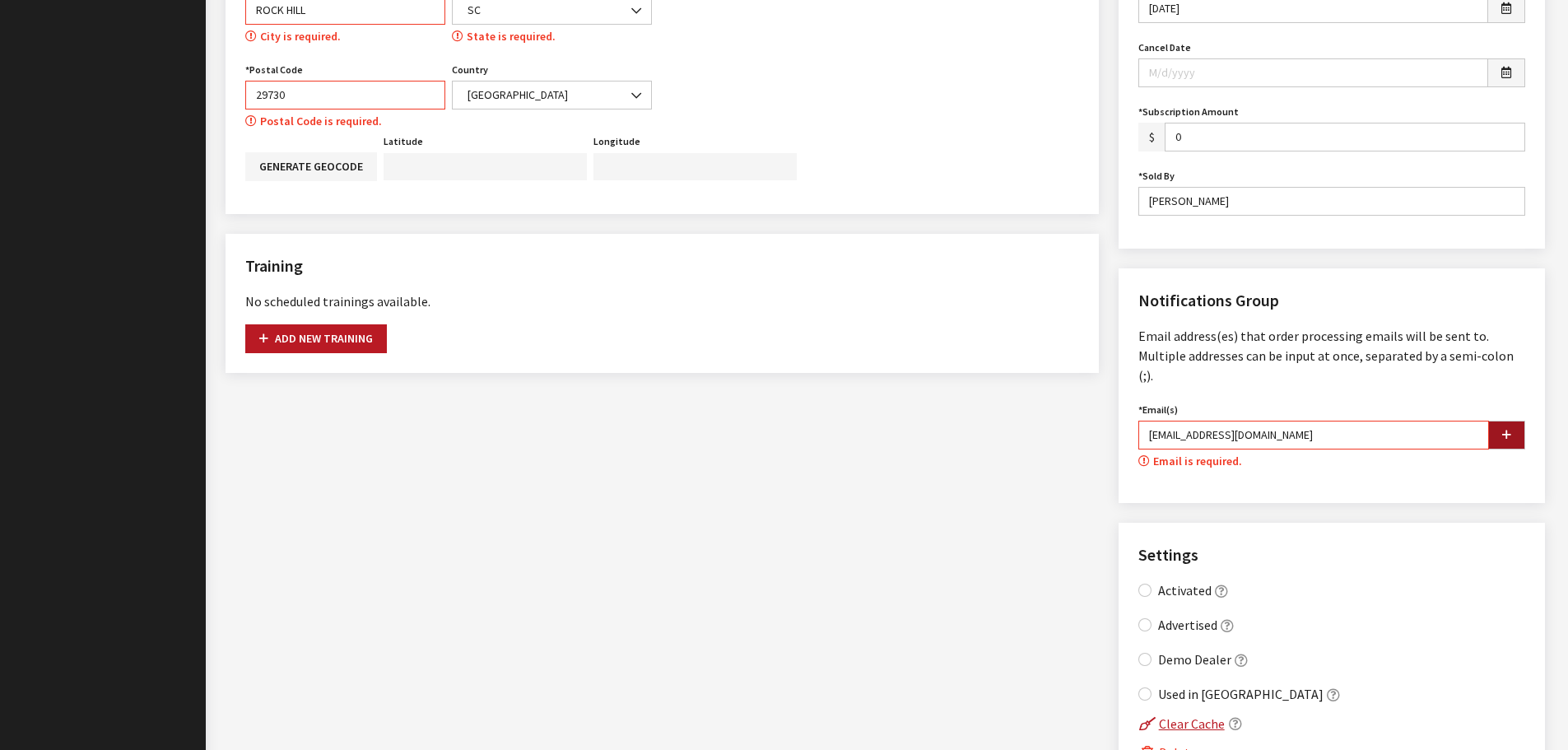
type input "kcallahan@insigniagroup.com"
click at [1510, 430] on icon "button" at bounding box center [1507, 436] width 9 height 12
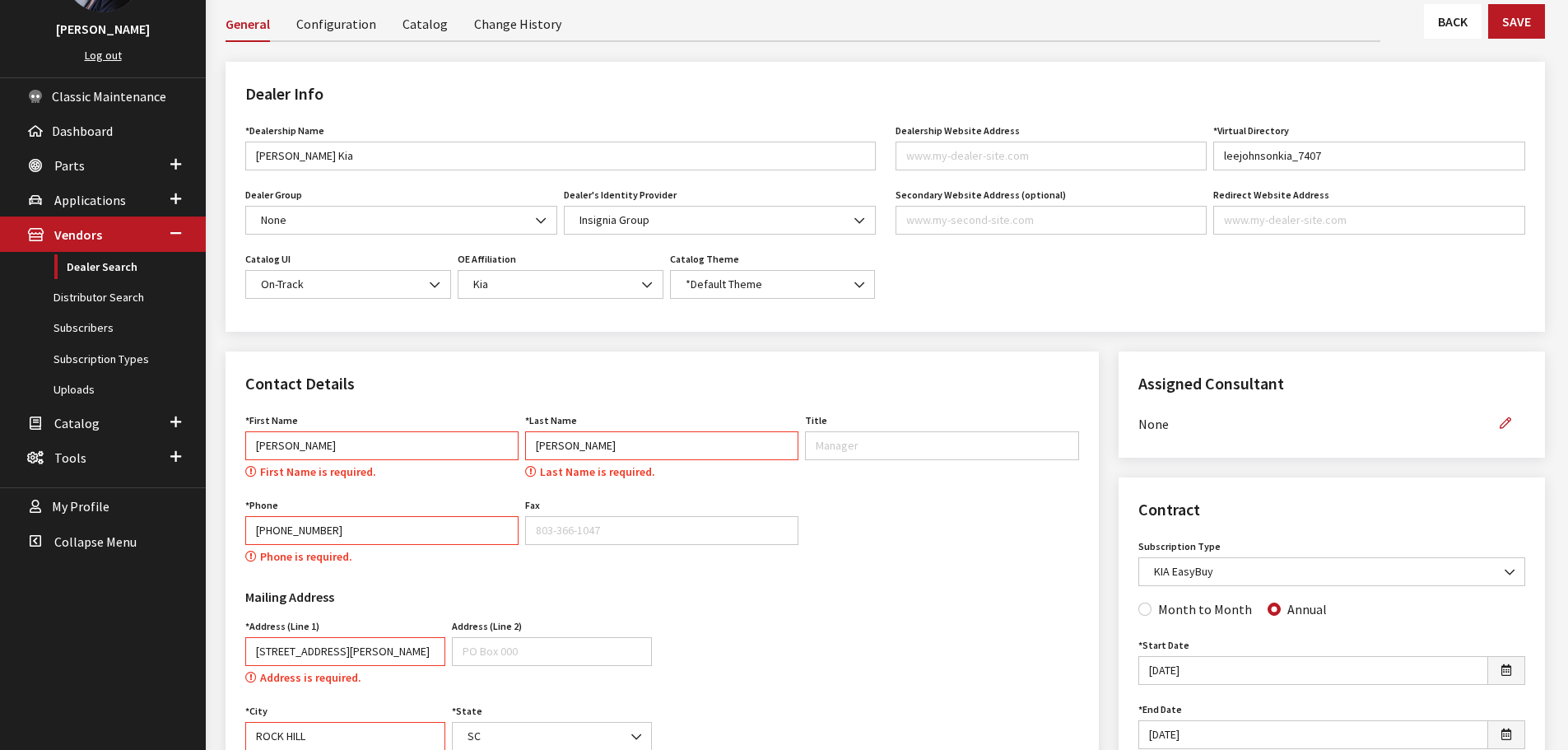
scroll to position [0, 0]
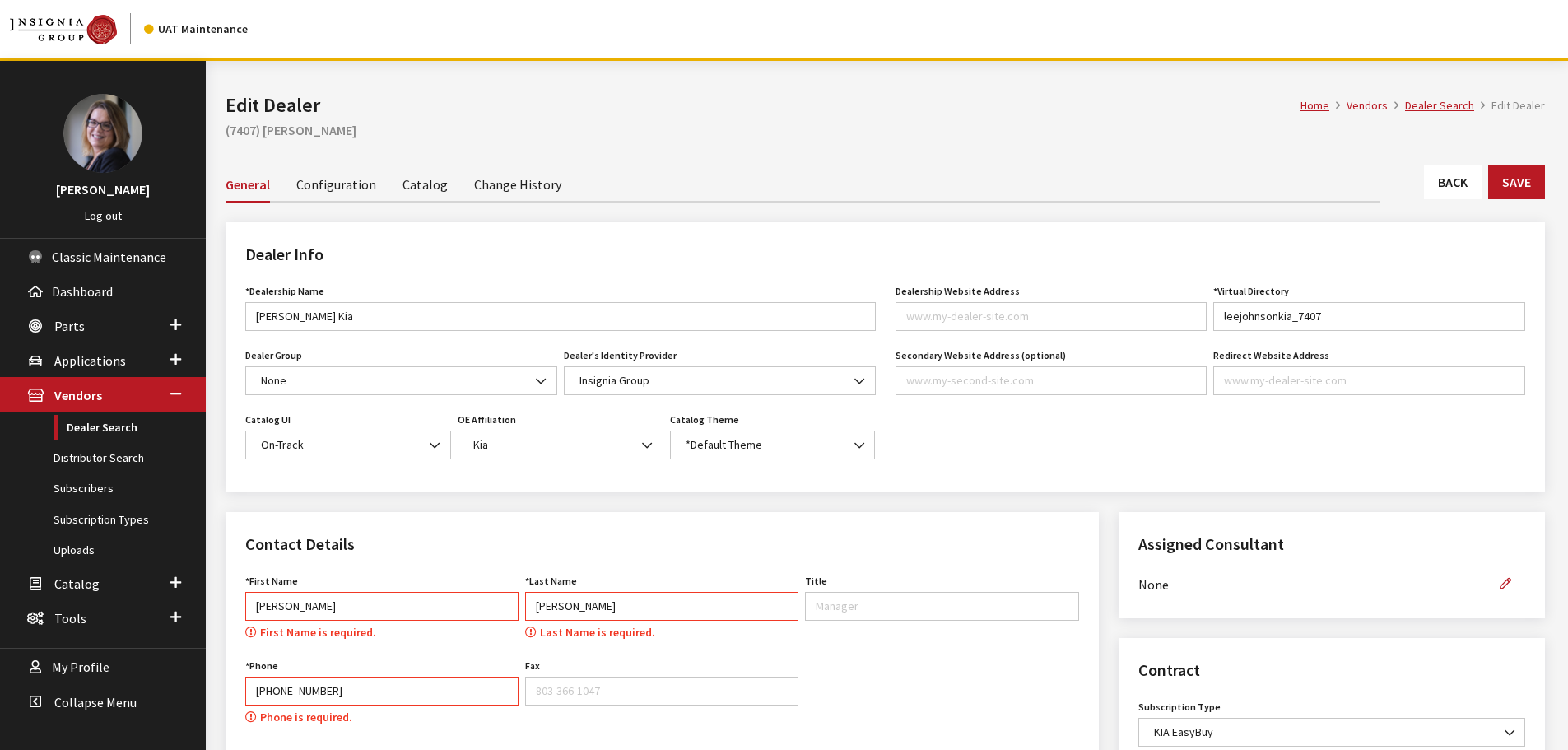
click at [416, 180] on link "Catalog" at bounding box center [425, 184] width 45 height 35
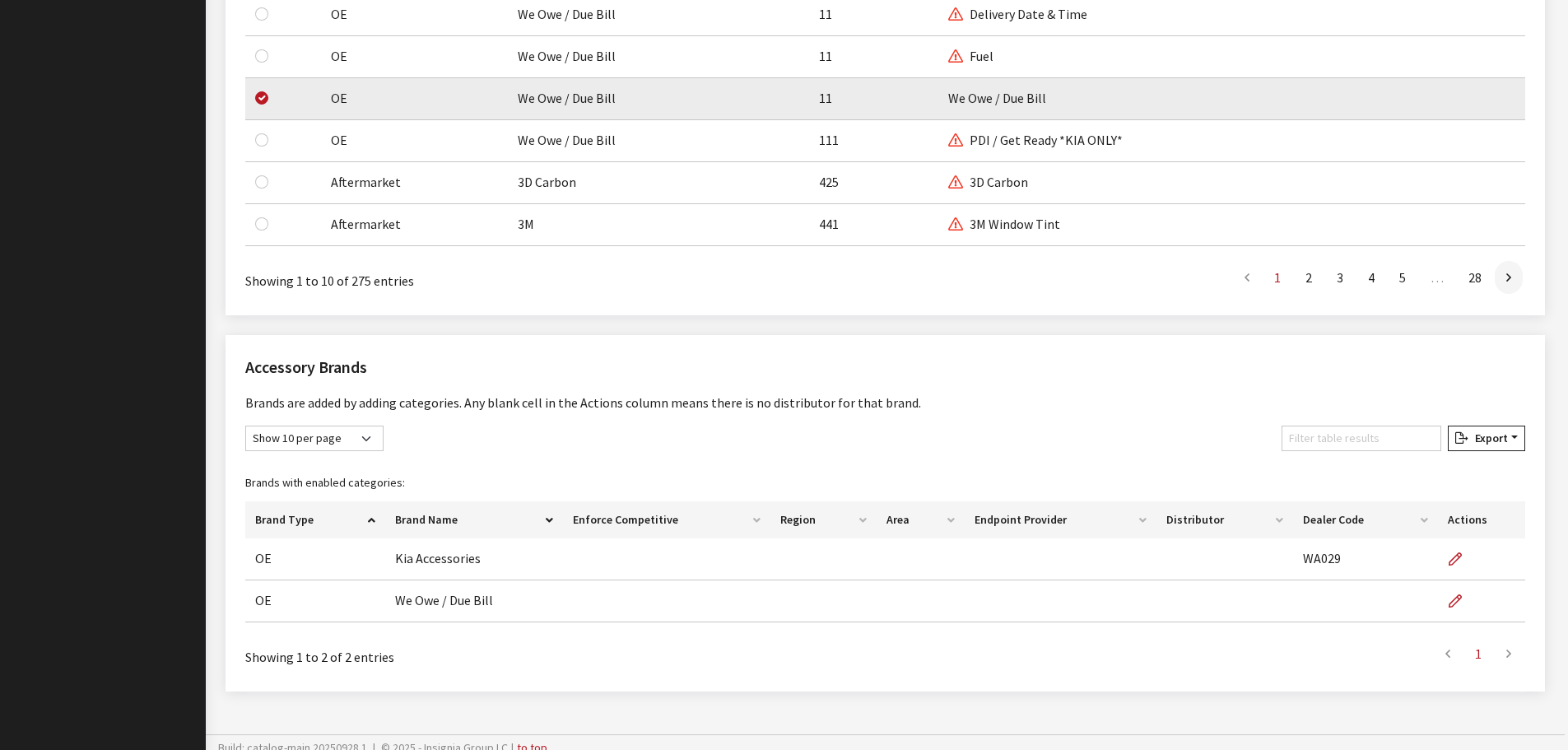
scroll to position [1448, 0]
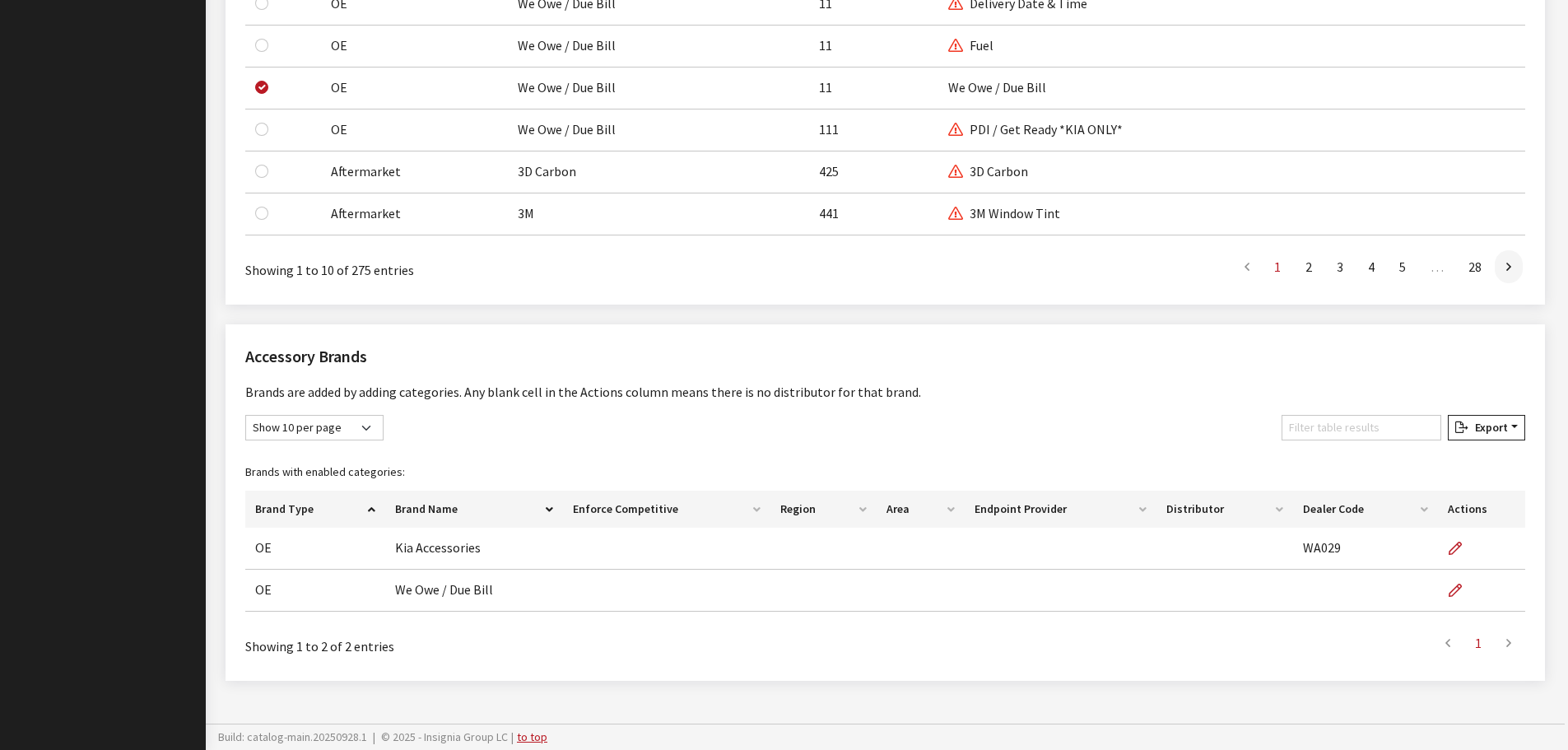
click at [1051, 419] on div "Show 10 per page Show 25 per page Show 50 per page Show 100 per page Show 1000 …" at bounding box center [885, 431] width 1287 height 32
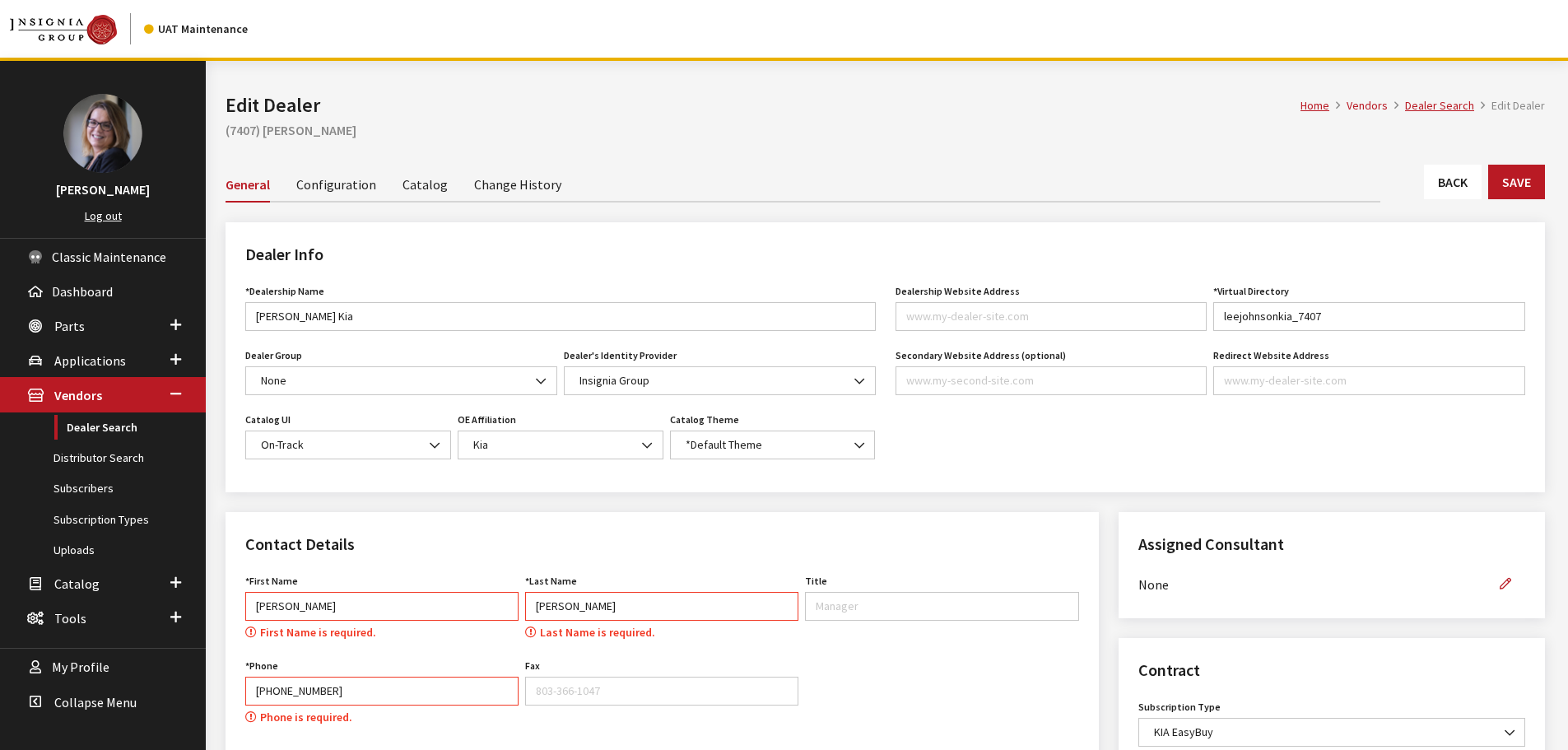
select select "SC"
select select "[GEOGRAPHIC_DATA]"
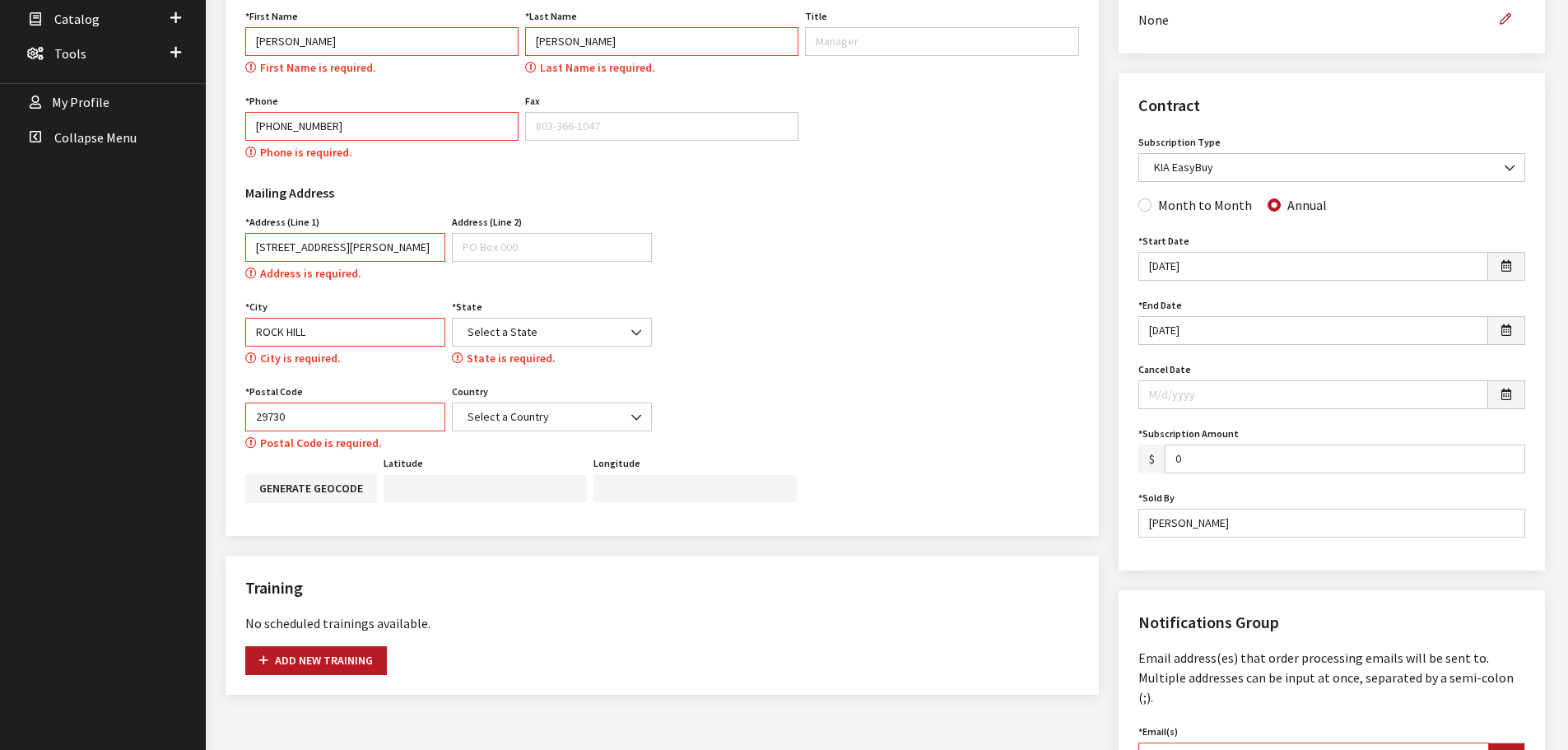
scroll to position [574, 0]
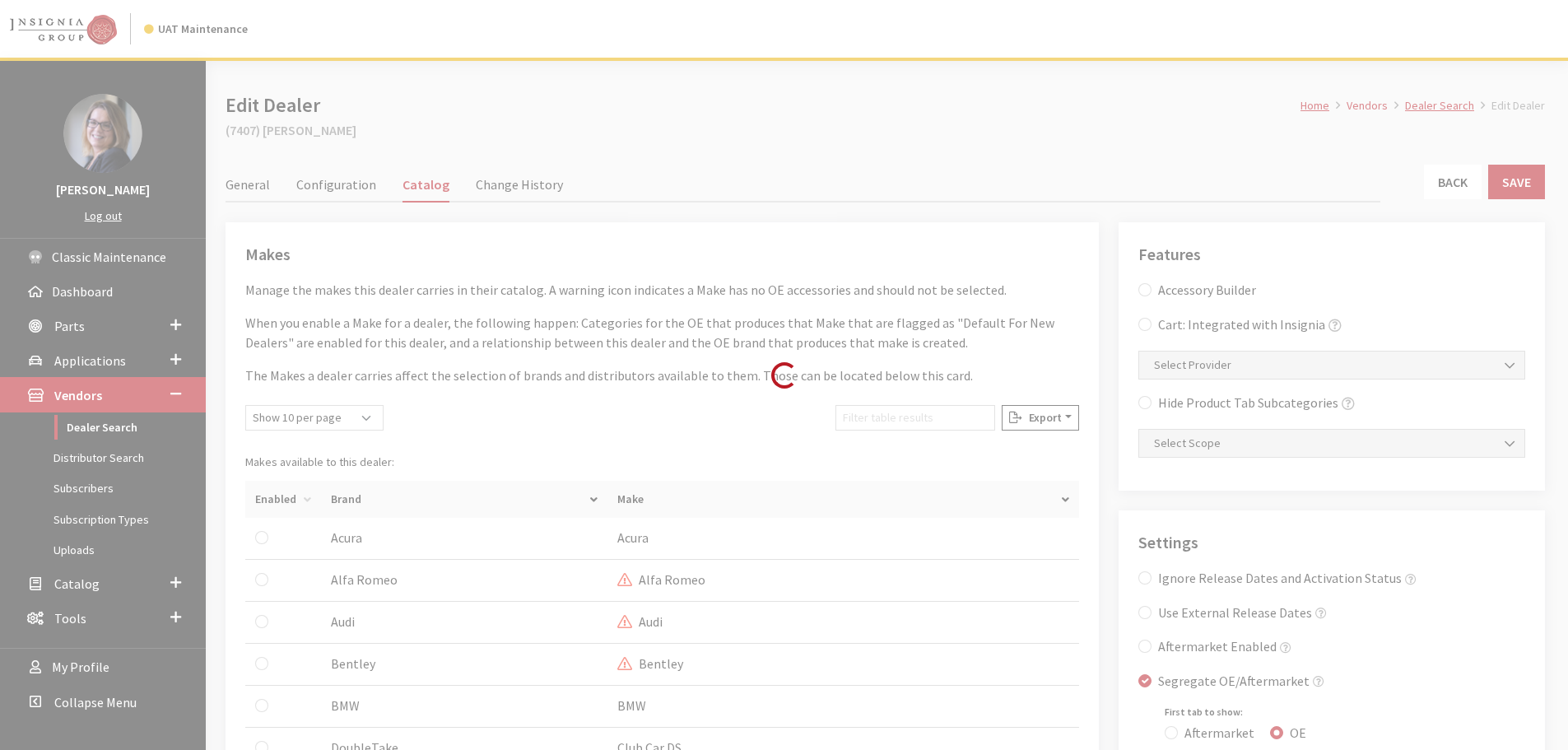
scroll to position [61, 0]
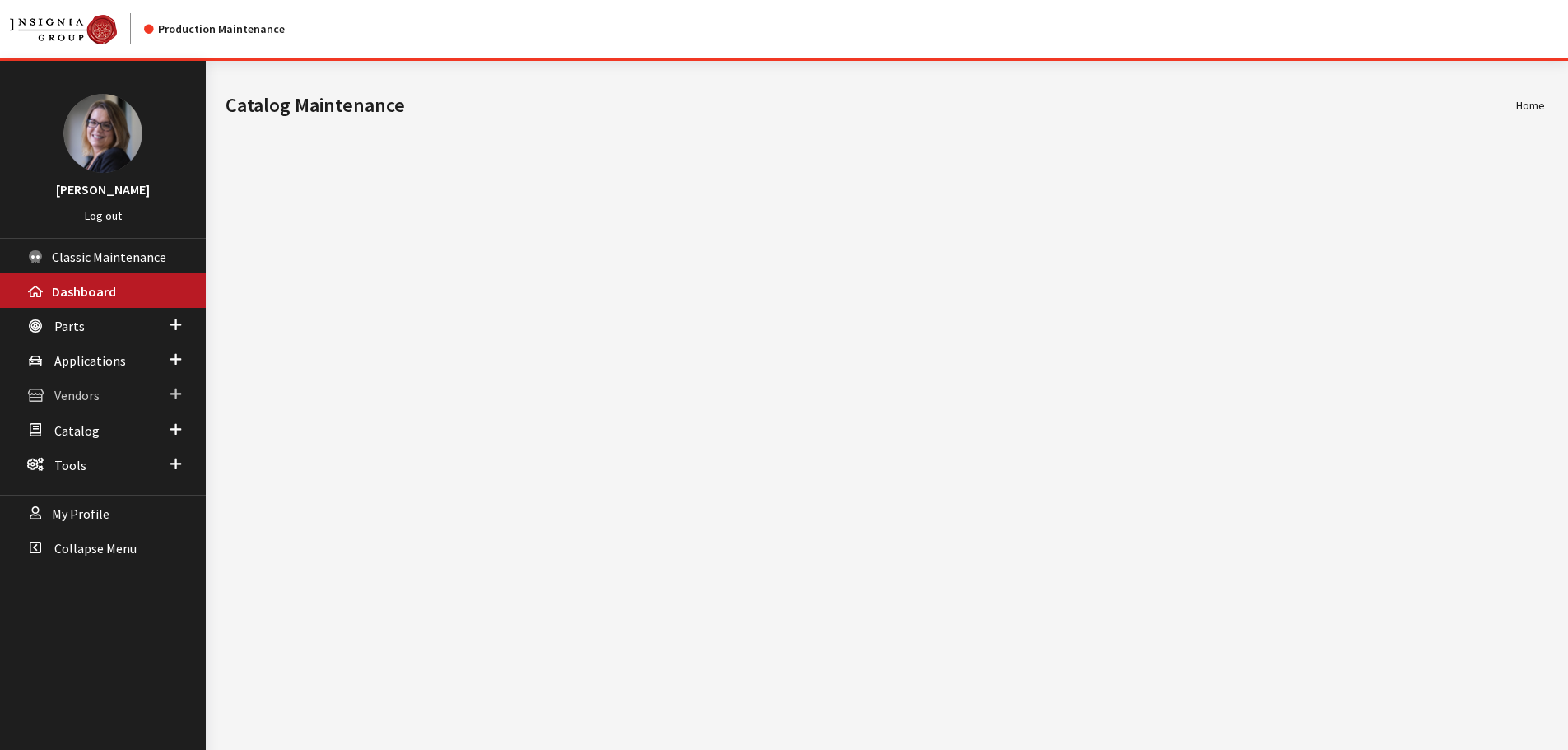
click at [179, 394] on span at bounding box center [175, 394] width 11 height 21
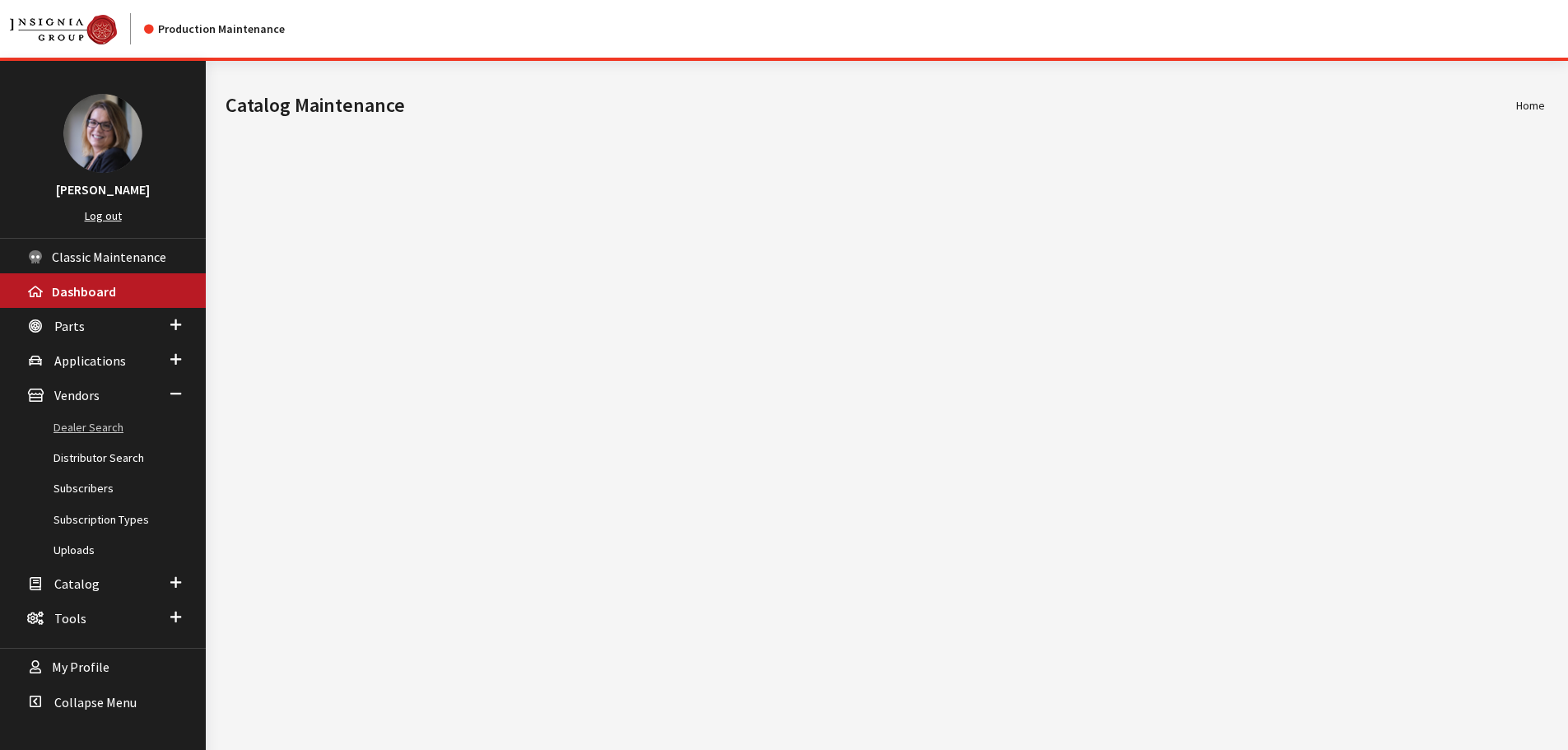
click at [106, 431] on link "Dealer Search" at bounding box center [102, 428] width 206 height 31
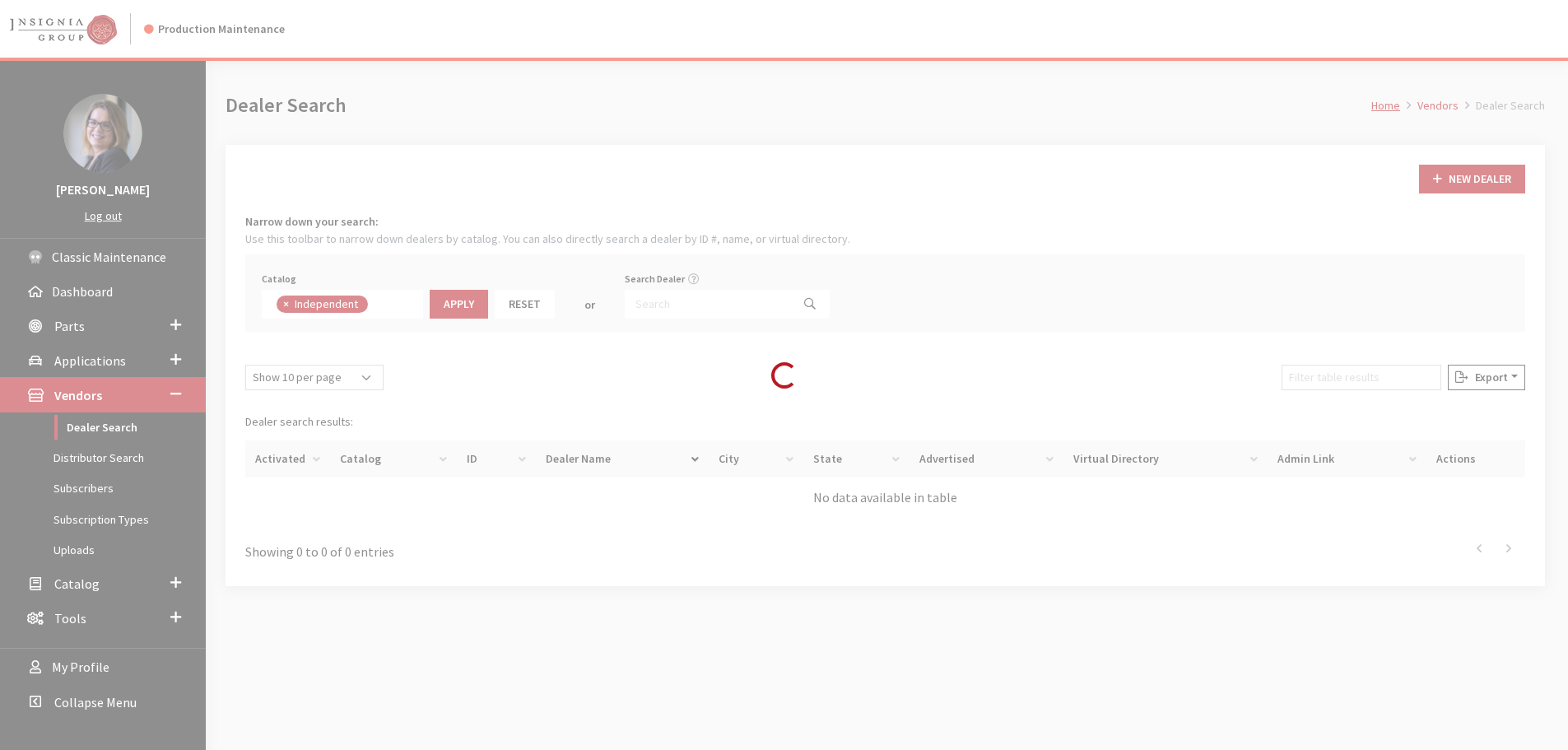
scroll to position [120, 0]
click at [693, 296] on div "Loading..." at bounding box center [784, 375] width 1568 height 750
click at [696, 308] on div "Loading..." at bounding box center [784, 375] width 1568 height 750
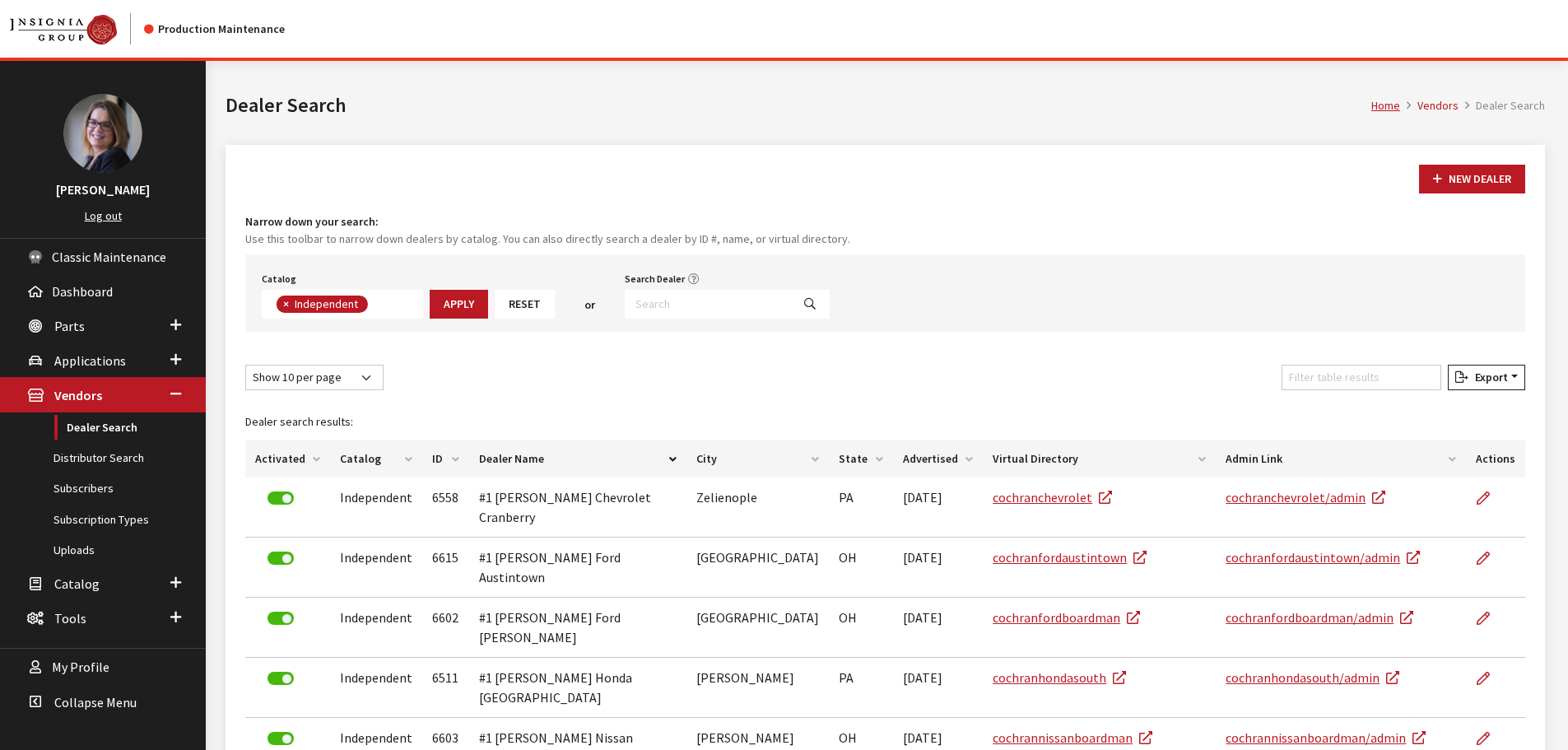
click at [288, 303] on span "×" at bounding box center [286, 304] width 6 height 15
select select
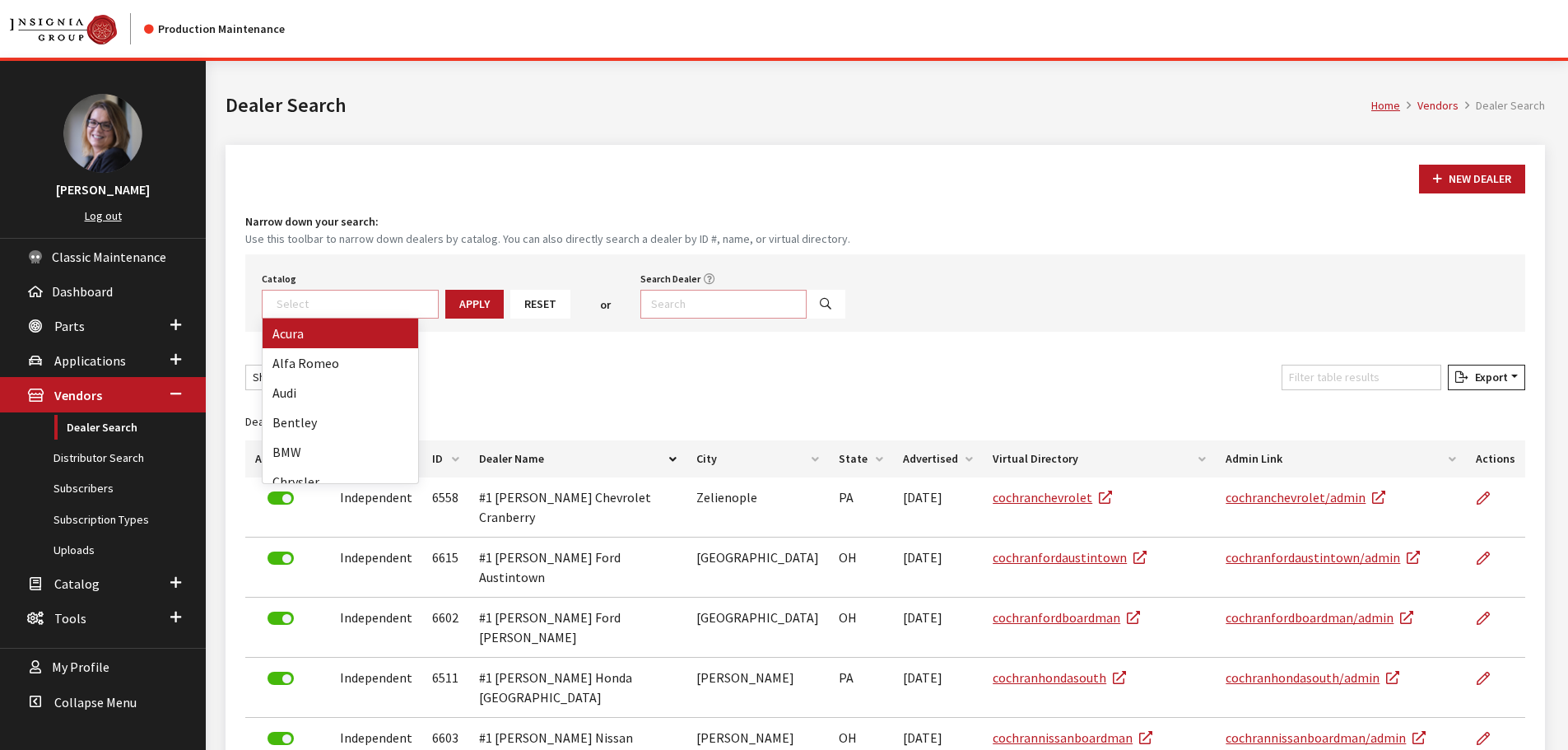
click at [692, 305] on input "Search Dealer" at bounding box center [723, 304] width 166 height 29
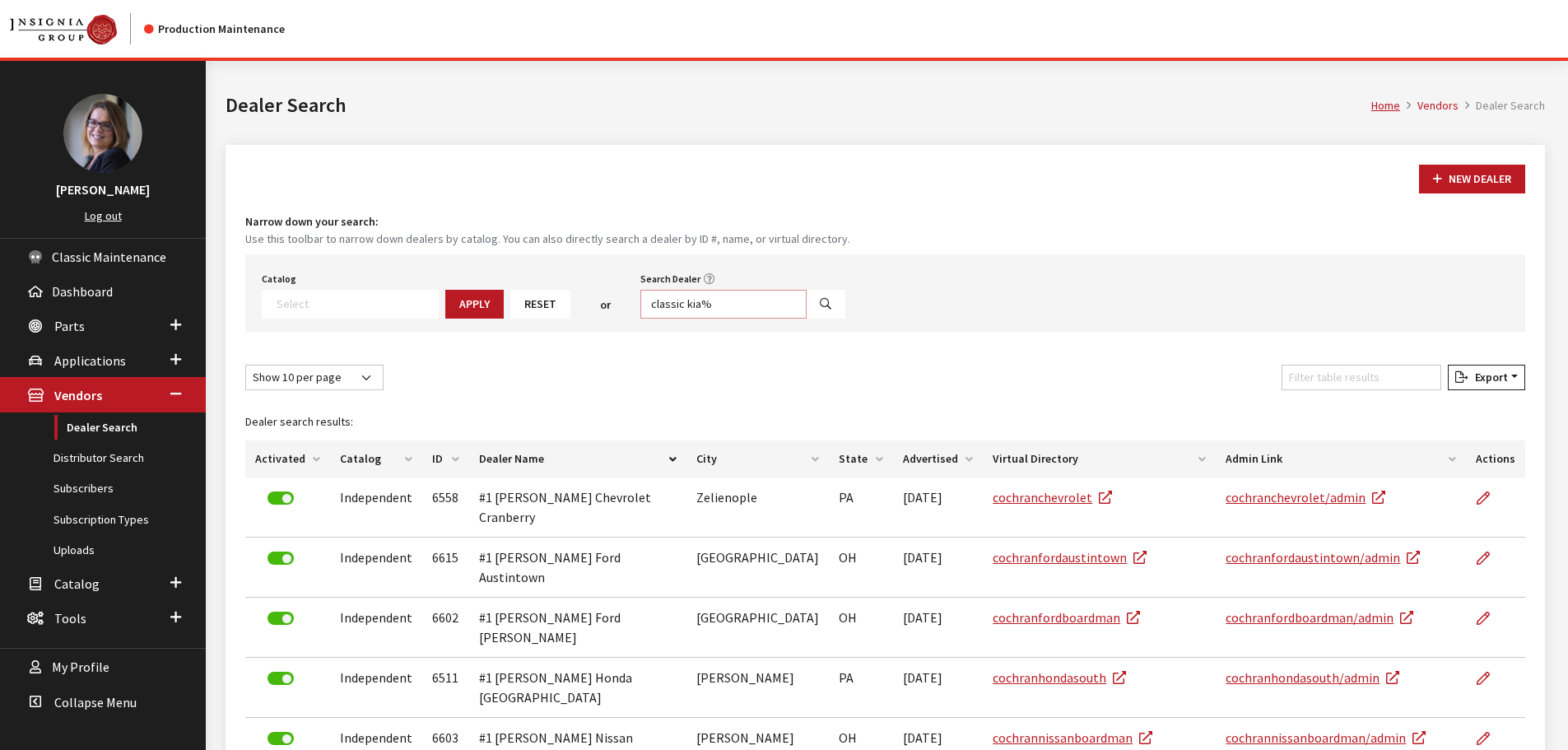
type input "classic kia%"
select select
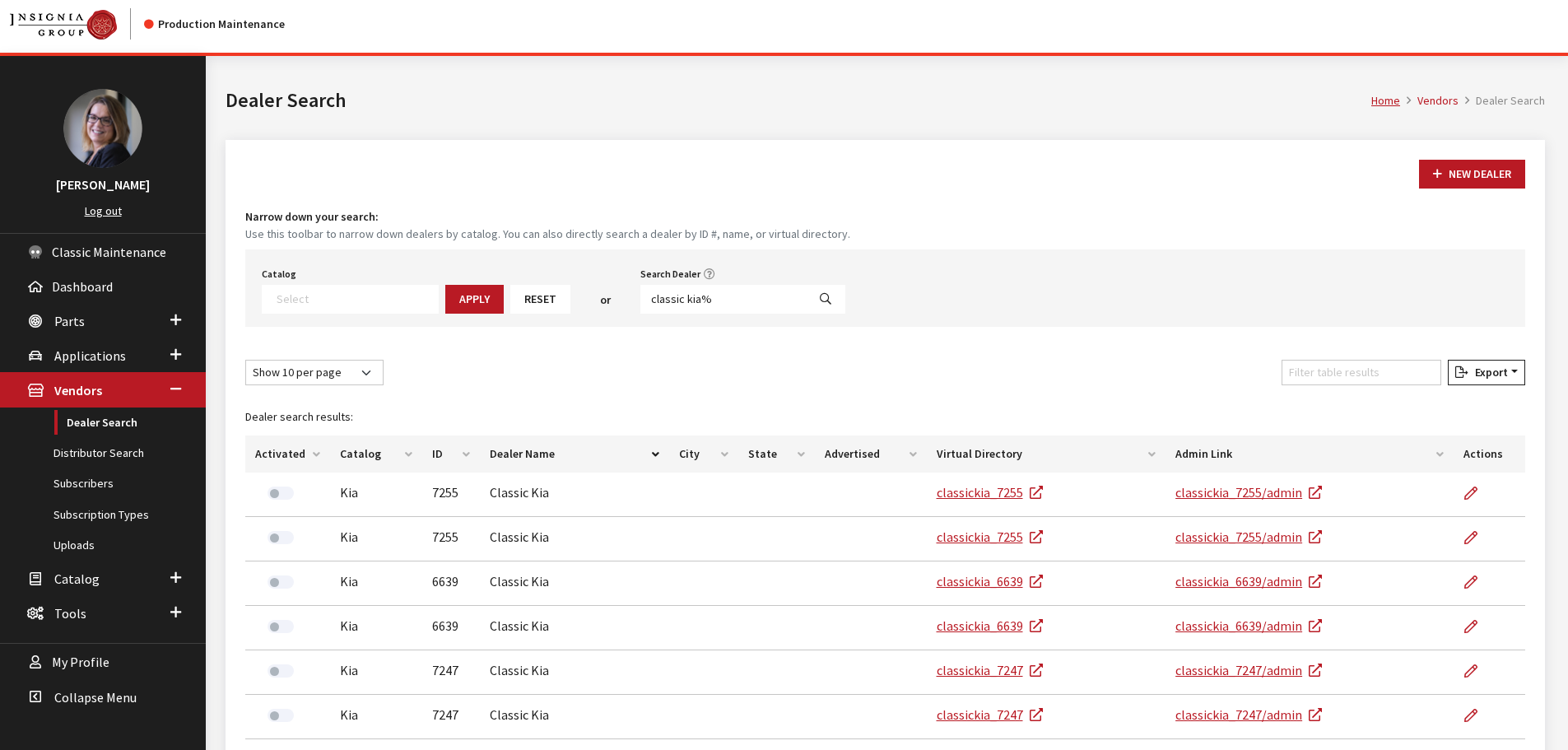
scroll to position [0, 0]
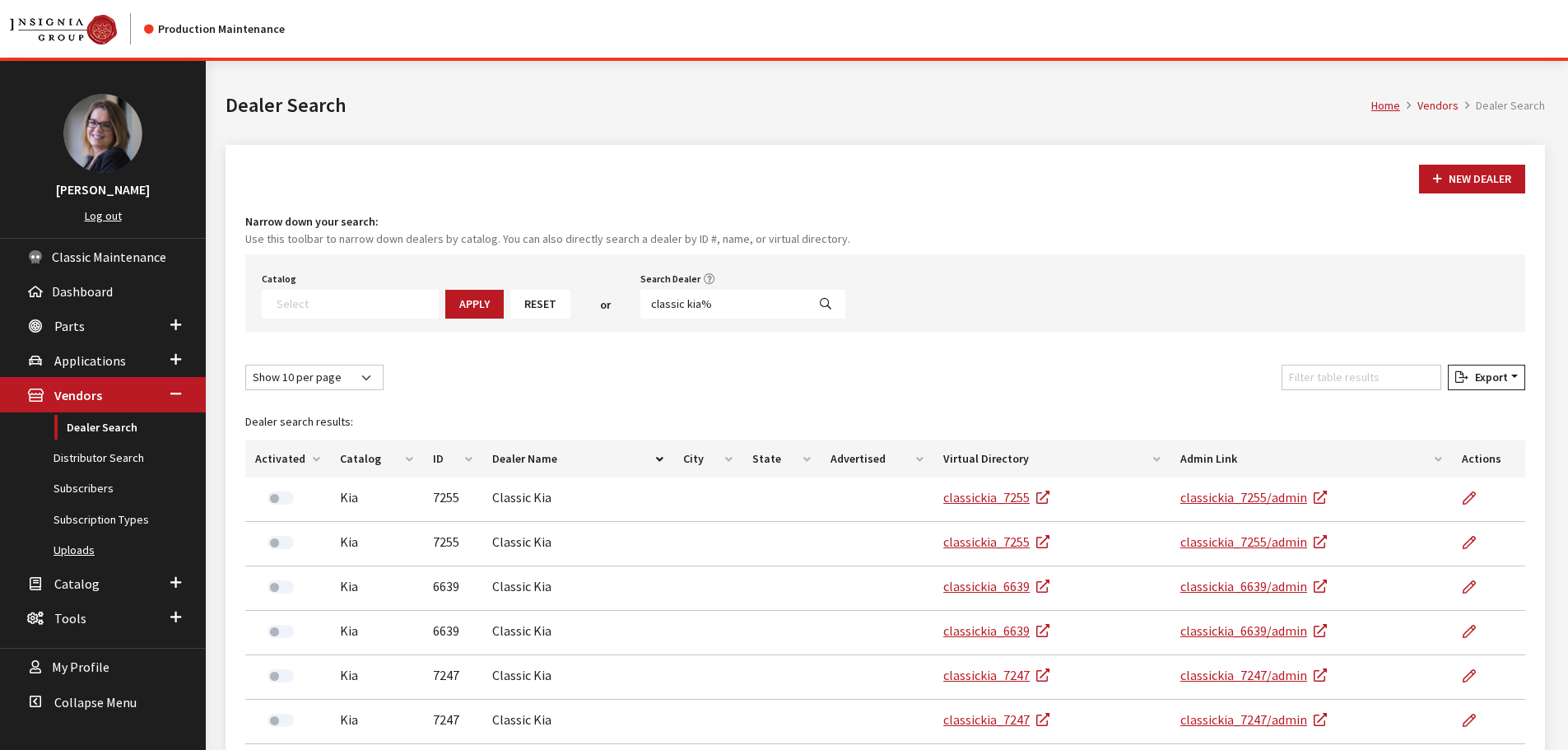
click at [81, 552] on link "Uploads" at bounding box center [102, 550] width 206 height 31
